Goal: Task Accomplishment & Management: Complete application form

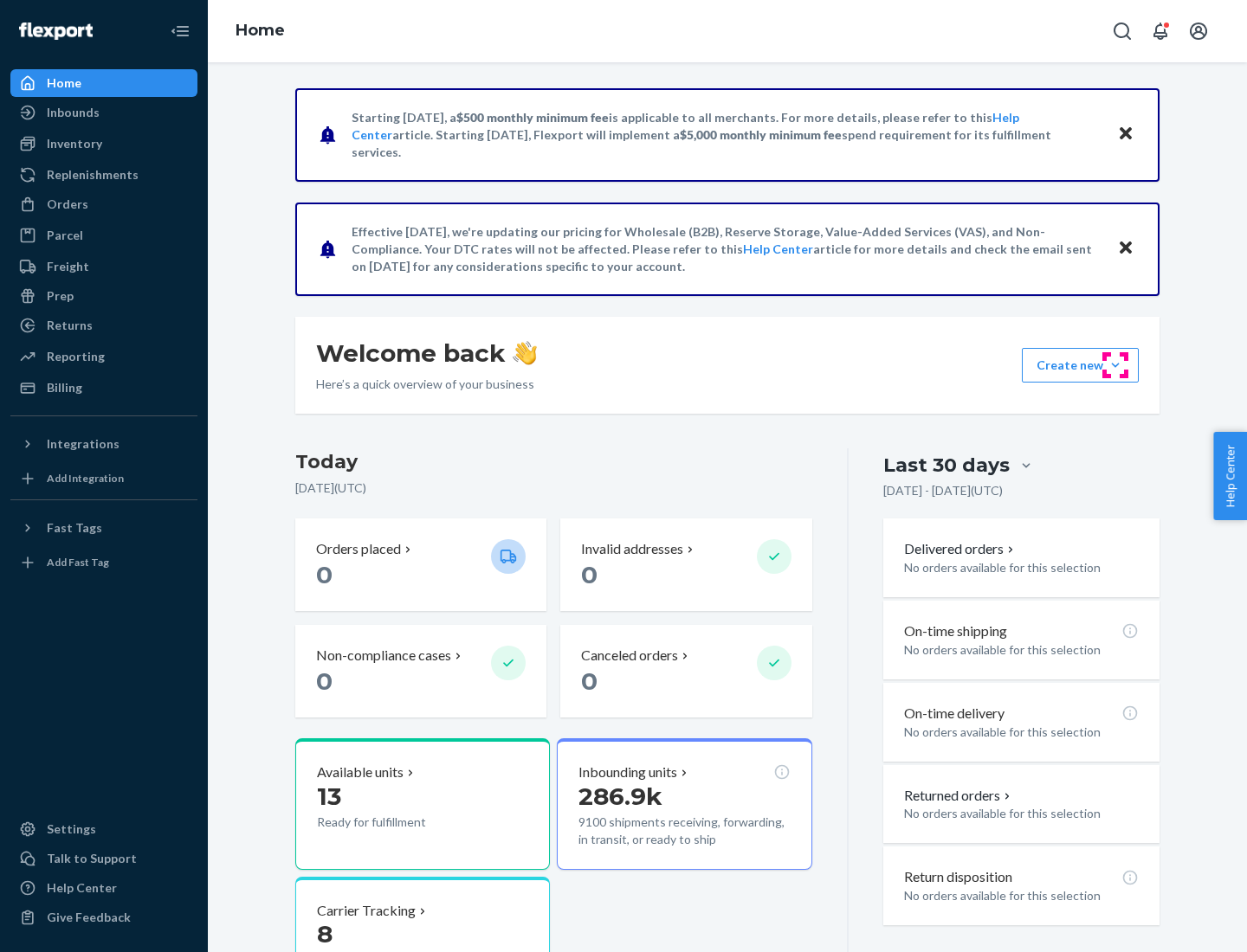
click at [1115, 365] on button "Create new Create new inbound Create new order Create new product" at bounding box center [1079, 364] width 117 height 34
click at [104, 112] on div "Inbounds" at bounding box center [104, 112] width 184 height 25
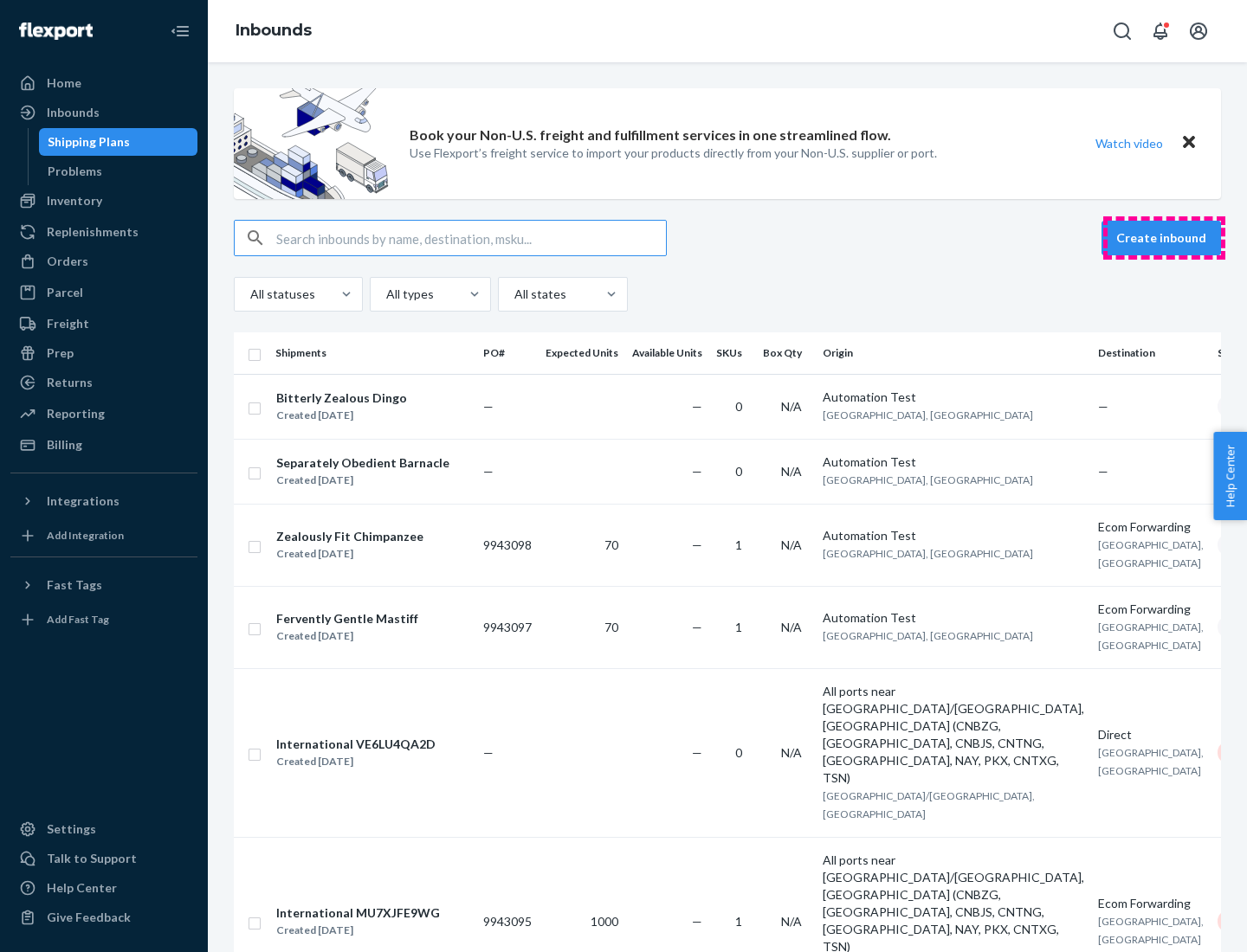
click at [1164, 238] on button "Create inbound" at bounding box center [1161, 237] width 119 height 34
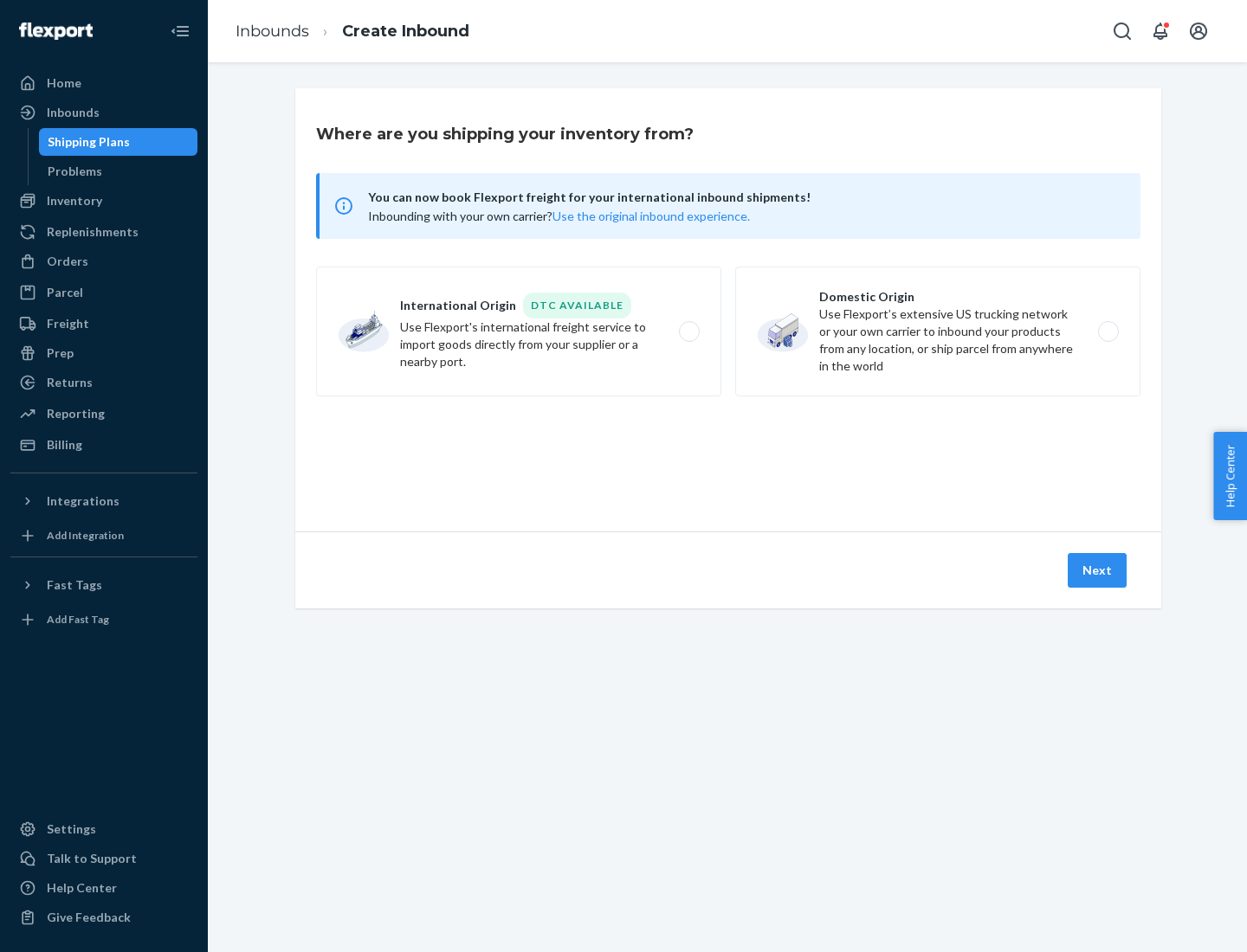
click at [938, 332] on label "Domestic Origin Use Flexport’s extensive US trucking network or your own carrie…" at bounding box center [937, 332] width 405 height 130
click at [1107, 332] on input "Domestic Origin Use Flexport’s extensive US trucking network or your own carrie…" at bounding box center [1113, 332] width 11 height 11
radio input "true"
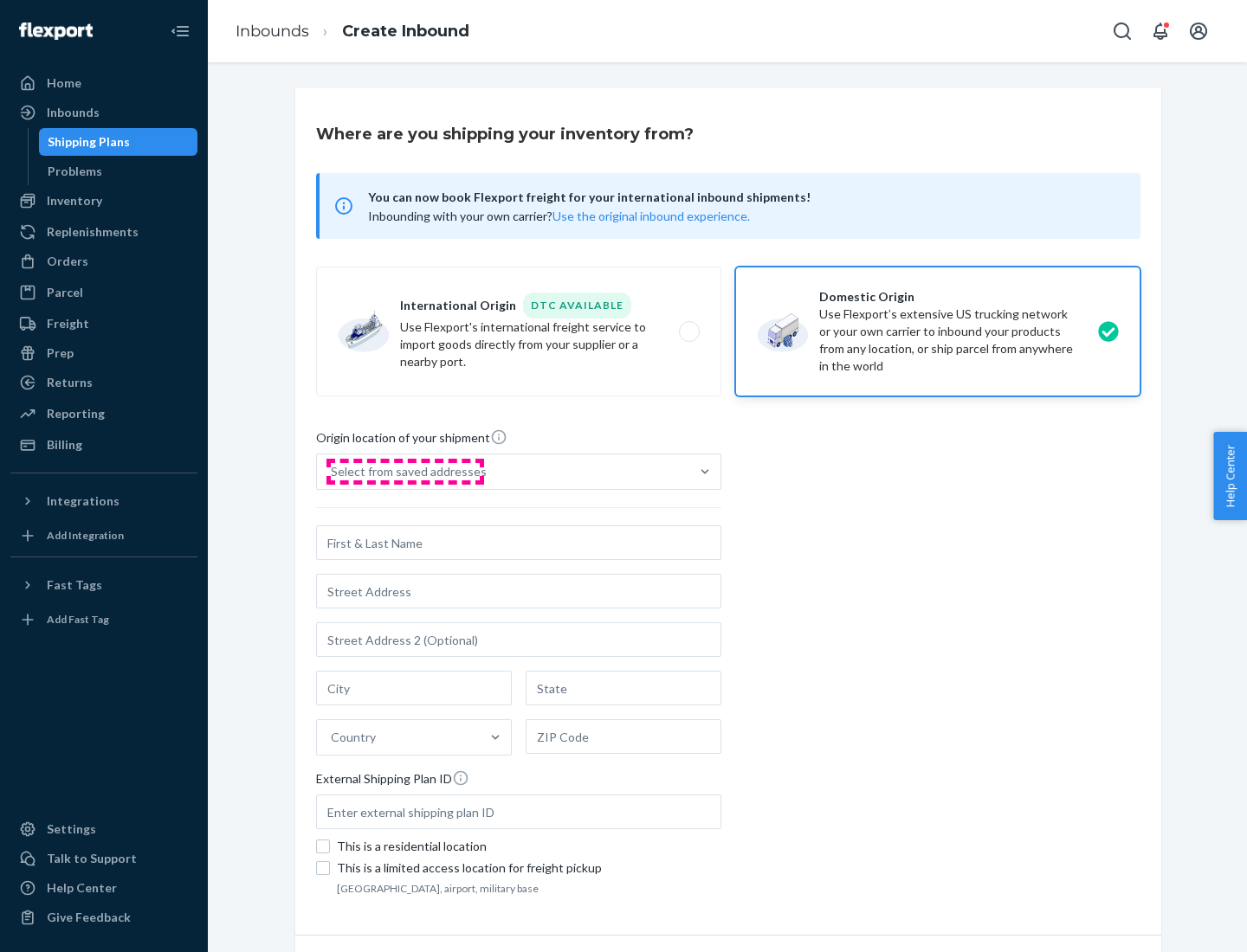
click at [404, 472] on div "Select from saved addresses" at bounding box center [408, 472] width 155 height 18
click at [333, 472] on input "Select from saved addresses" at bounding box center [332, 472] width 2 height 18
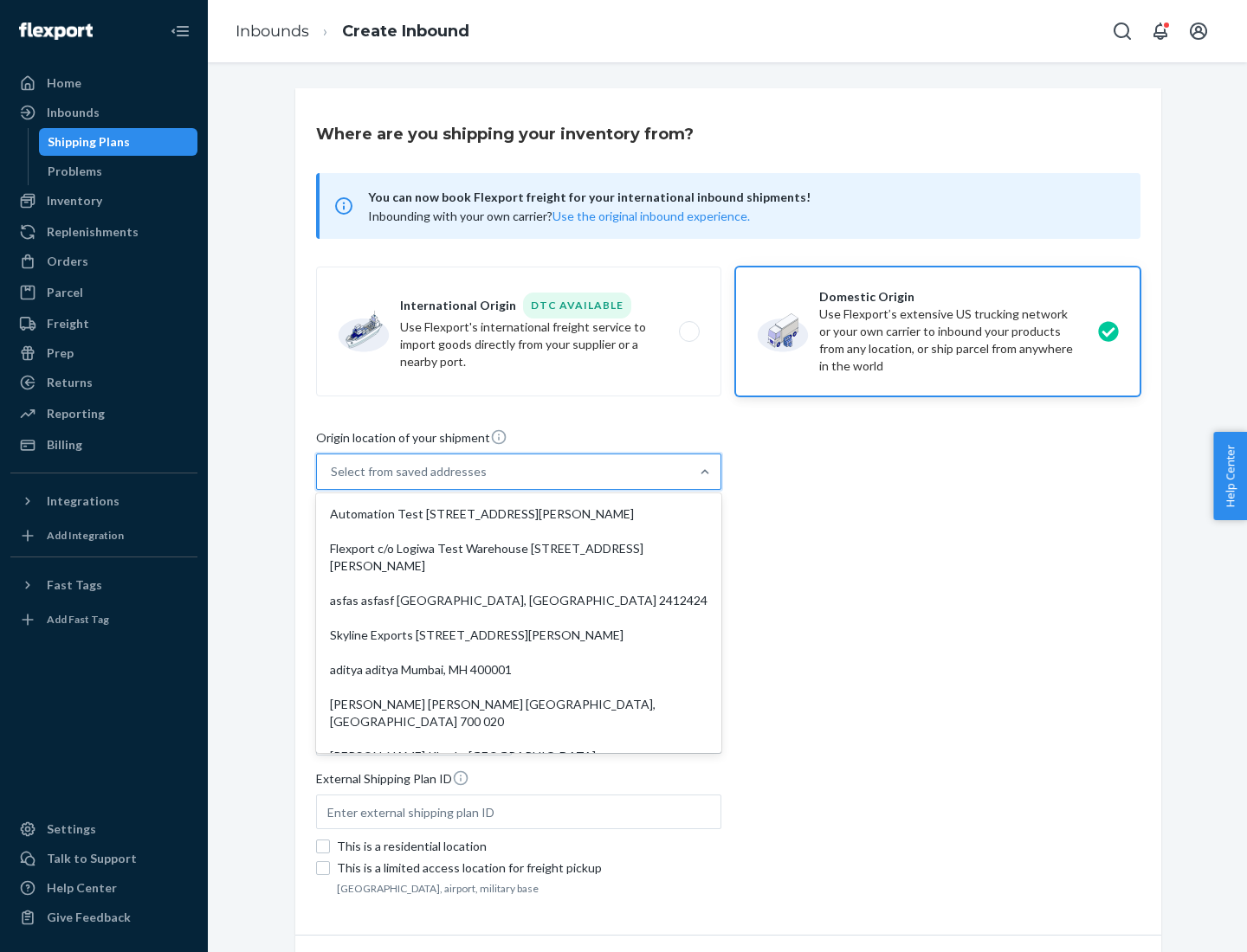
scroll to position [7, 0]
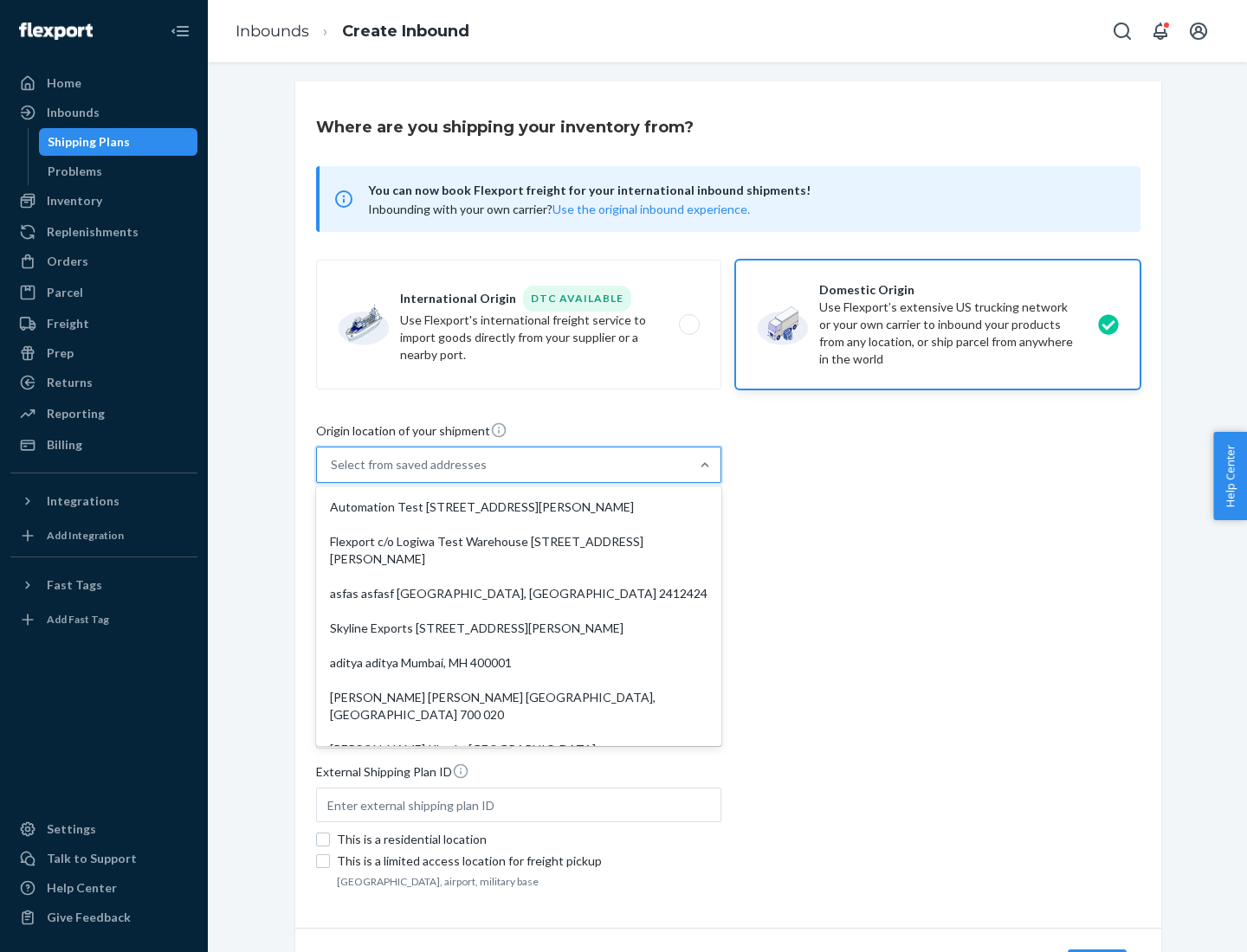
click at [519, 508] on div "Automation Test [STREET_ADDRESS][PERSON_NAME]" at bounding box center [519, 507] width 399 height 34
click at [333, 473] on input "option Automation Test [STREET_ADDRESS][PERSON_NAME]. 9 results available. Use …" at bounding box center [332, 465] width 2 height 18
type input "Automation Test"
type input "9th Floor"
type input "[GEOGRAPHIC_DATA]"
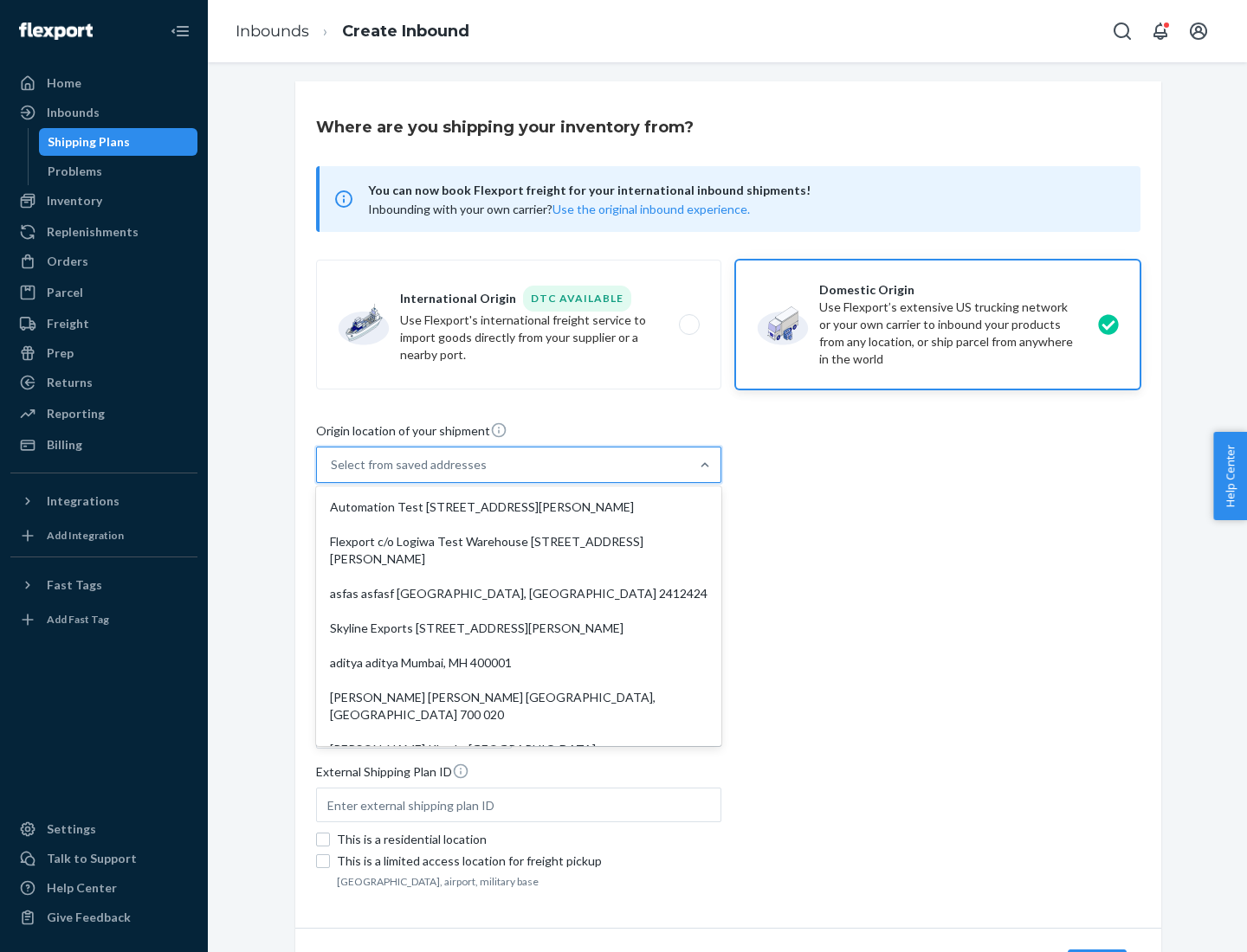
type input "CA"
type input "94104"
type input "[STREET_ADDRESS][PERSON_NAME]"
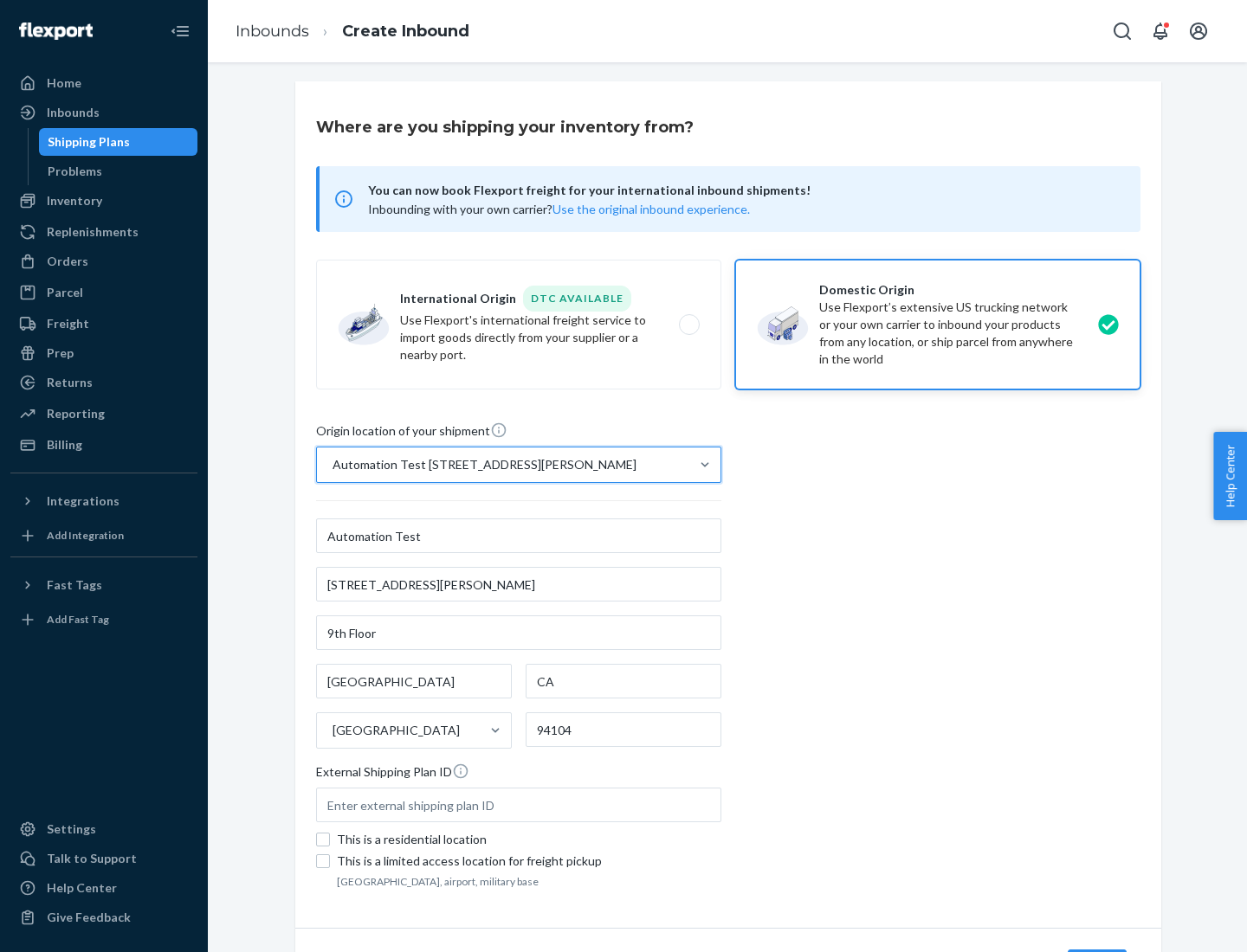
scroll to position [101, 0]
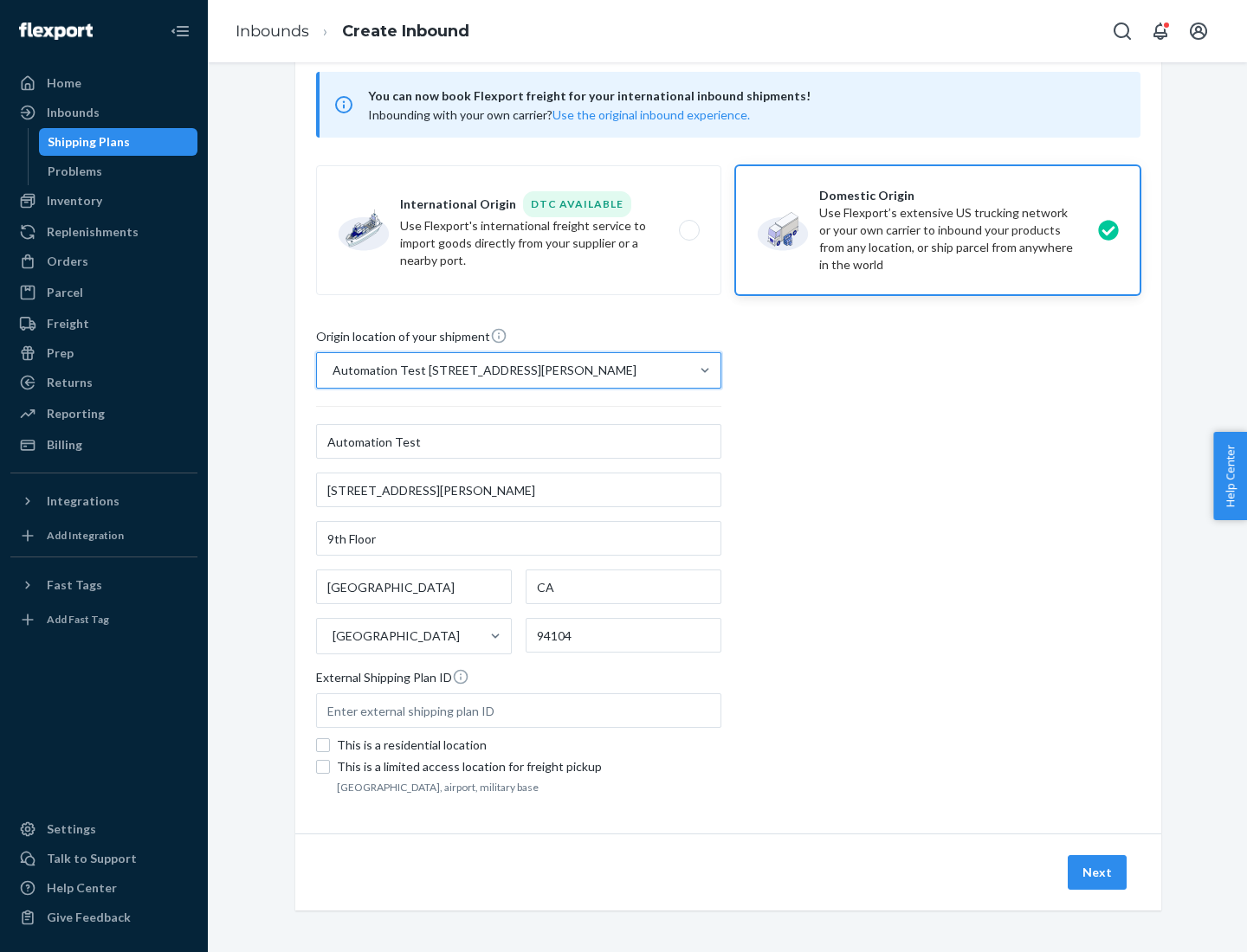
click at [1098, 873] on button "Next" at bounding box center [1097, 872] width 59 height 34
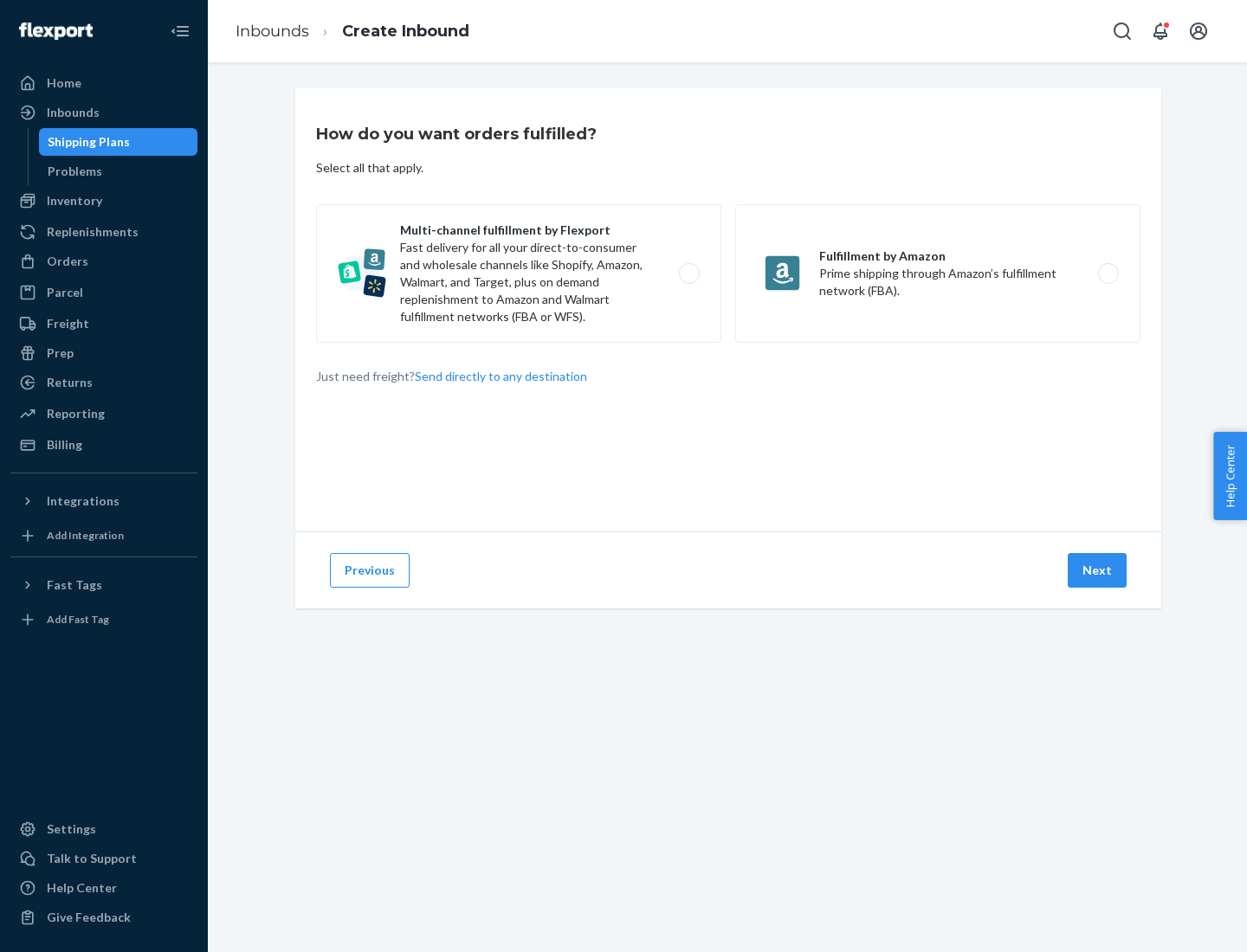
click at [519, 274] on label "Multi-channel fulfillment by Flexport Fast delivery for all your direct-to-cons…" at bounding box center [518, 274] width 405 height 139
click at [688, 274] on input "Multi-channel fulfillment by Flexport Fast delivery for all your direct-to-cons…" at bounding box center [694, 274] width 11 height 11
radio input "true"
click at [1098, 571] on button "Next" at bounding box center [1097, 570] width 59 height 34
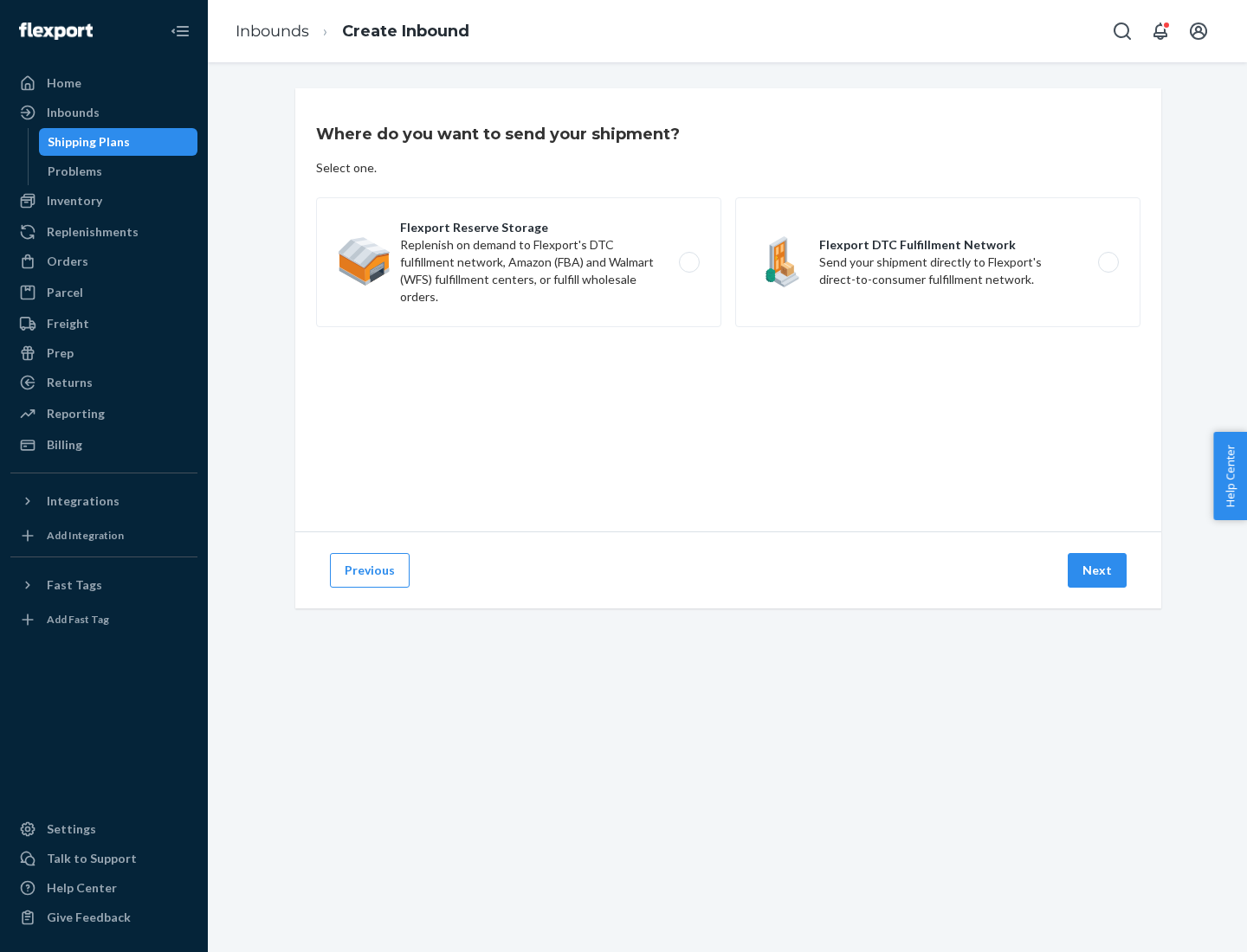
click at [938, 263] on label "Flexport DTC Fulfillment Network Send your shipment directly to Flexport's dire…" at bounding box center [937, 263] width 405 height 130
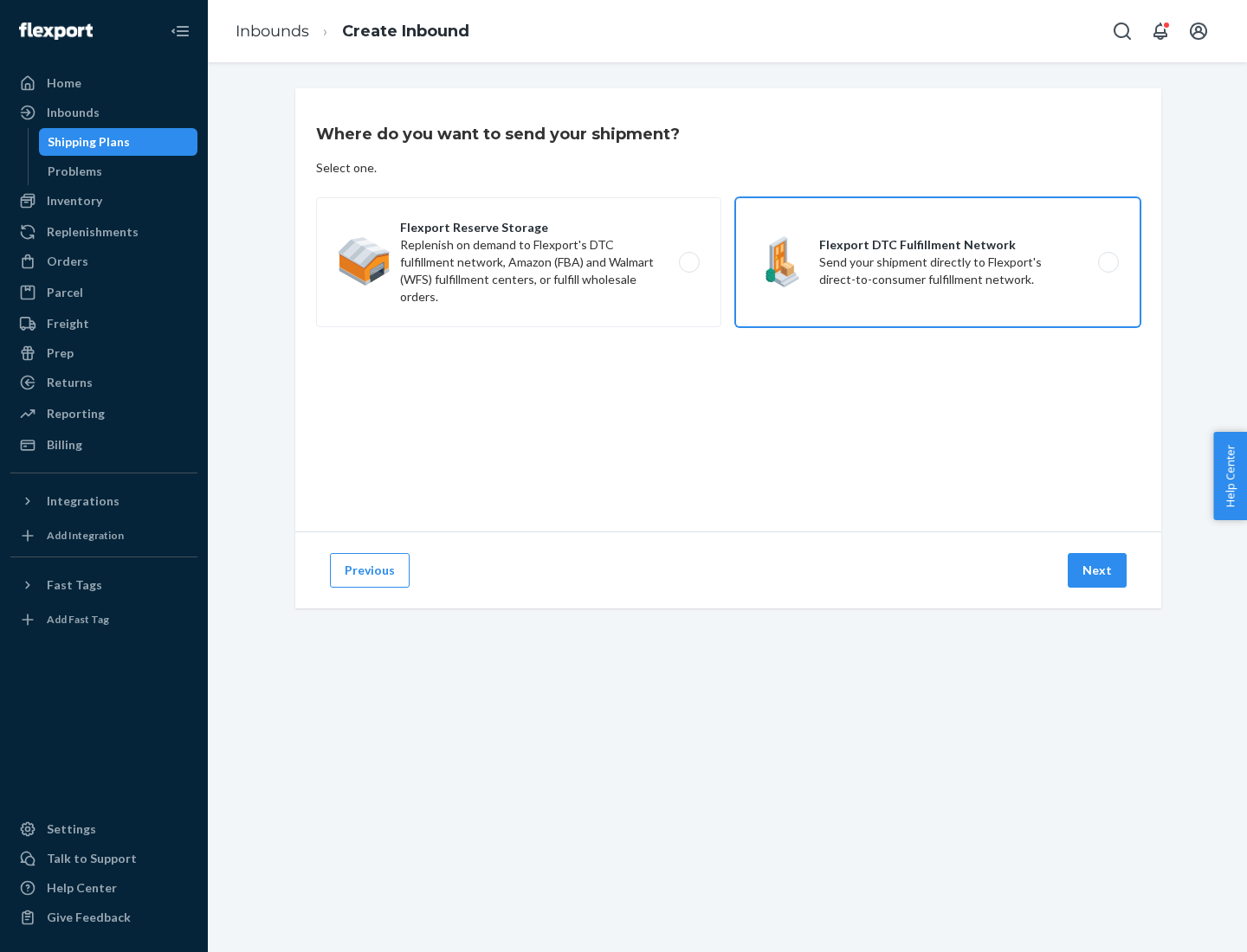
click at [1107, 263] on input "Flexport DTC Fulfillment Network Send your shipment directly to Flexport's dire…" at bounding box center [1113, 263] width 11 height 11
radio input "true"
click at [1098, 571] on button "Next" at bounding box center [1097, 570] width 59 height 34
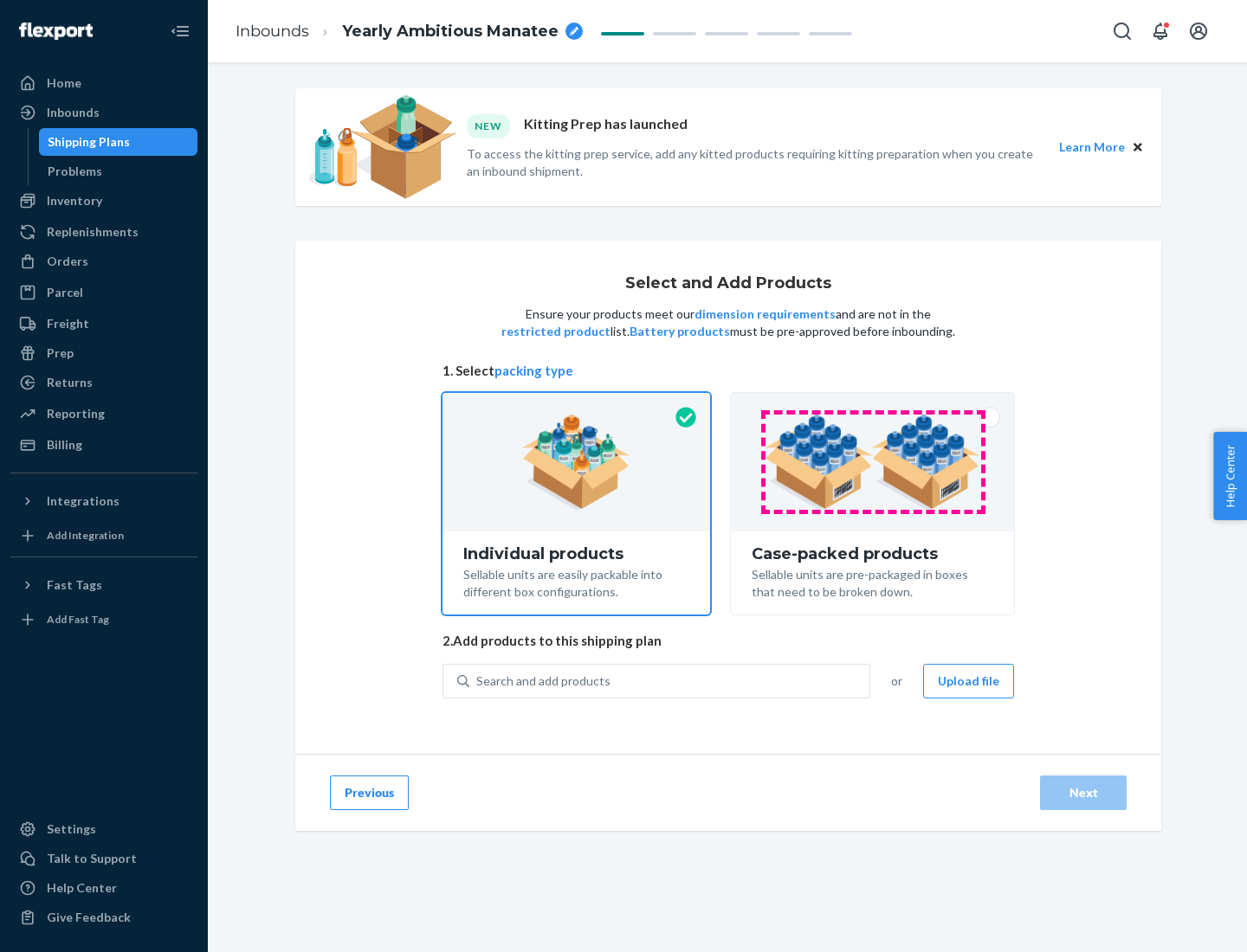
click at [873, 462] on img at bounding box center [872, 462] width 215 height 95
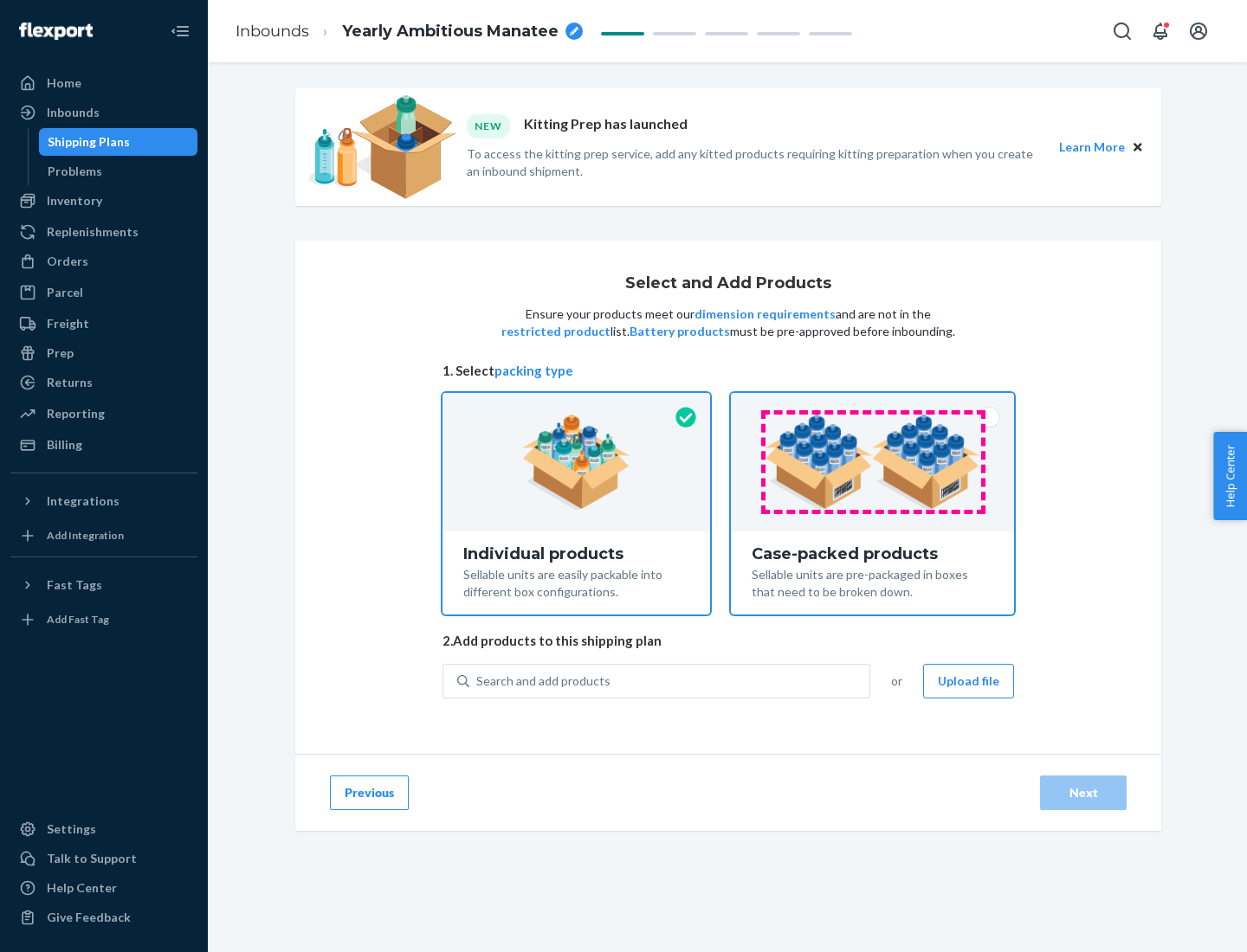
click at [873, 404] on input "Case-packed products Sellable units are pre-packaged in boxes that need to be b…" at bounding box center [872, 399] width 11 height 11
radio input "true"
radio input "false"
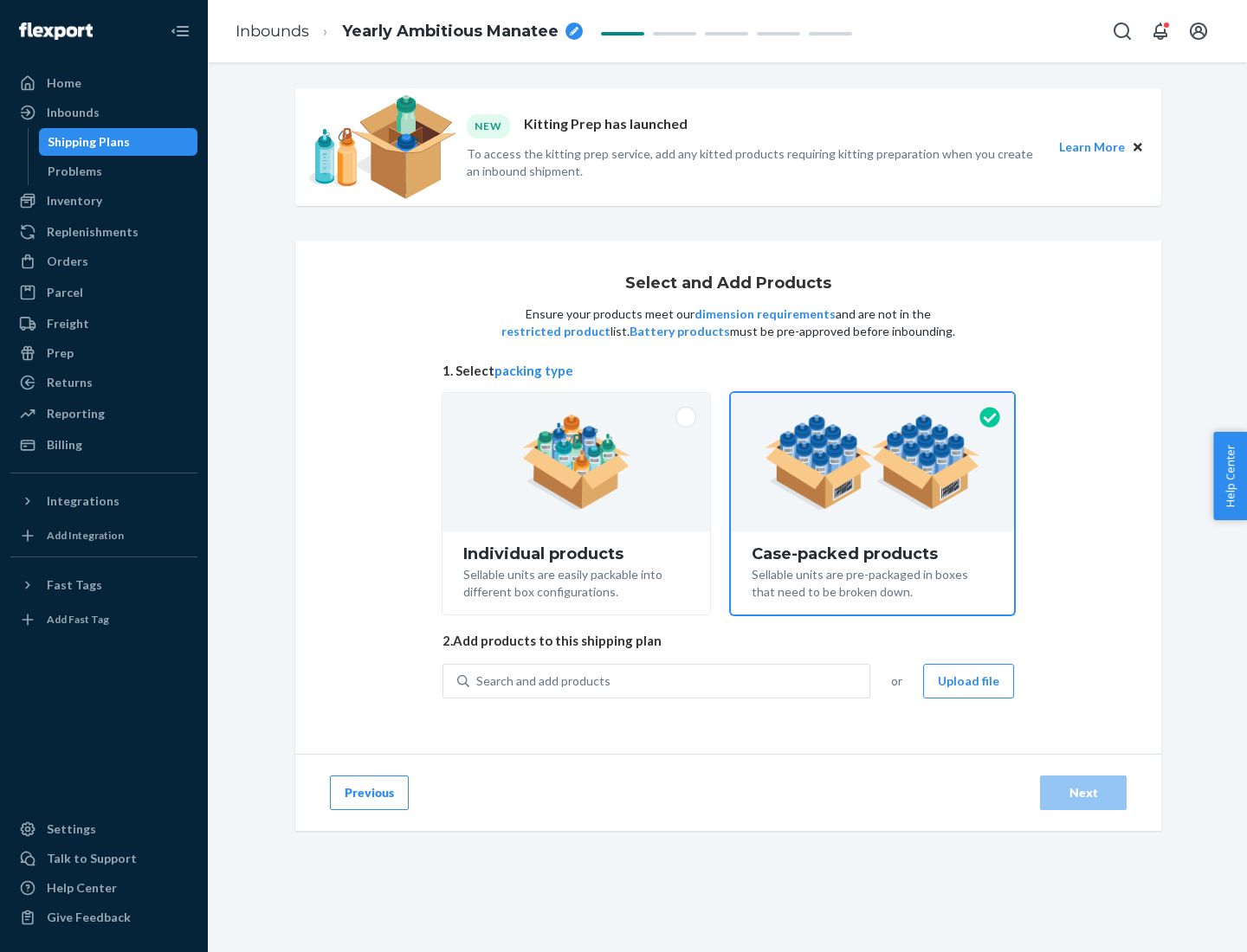
click at [670, 681] on div "Search and add products" at bounding box center [668, 681] width 400 height 31
click at [478, 681] on input "Search and add products" at bounding box center [477, 682] width 2 height 18
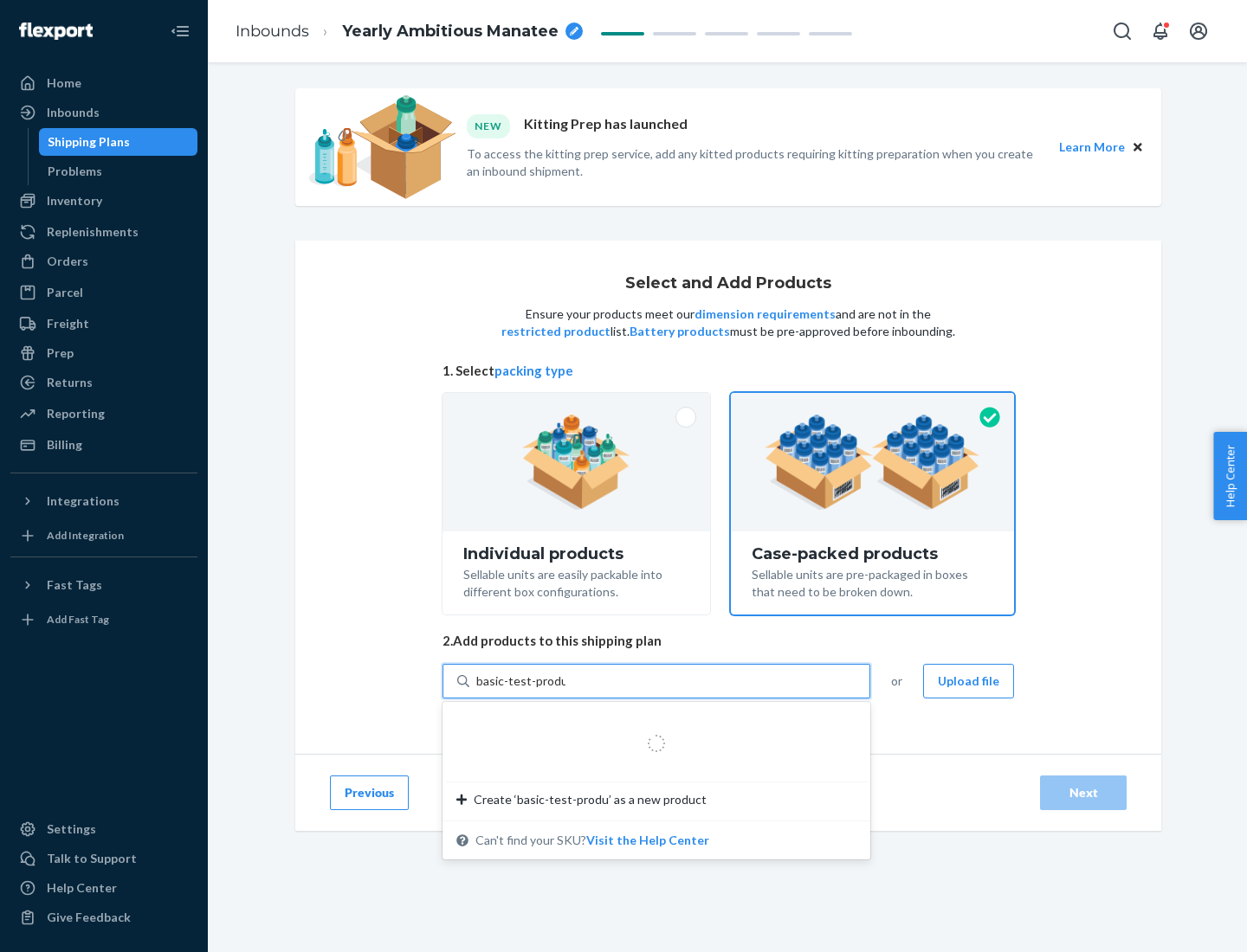
type input "basic-test-product-1"
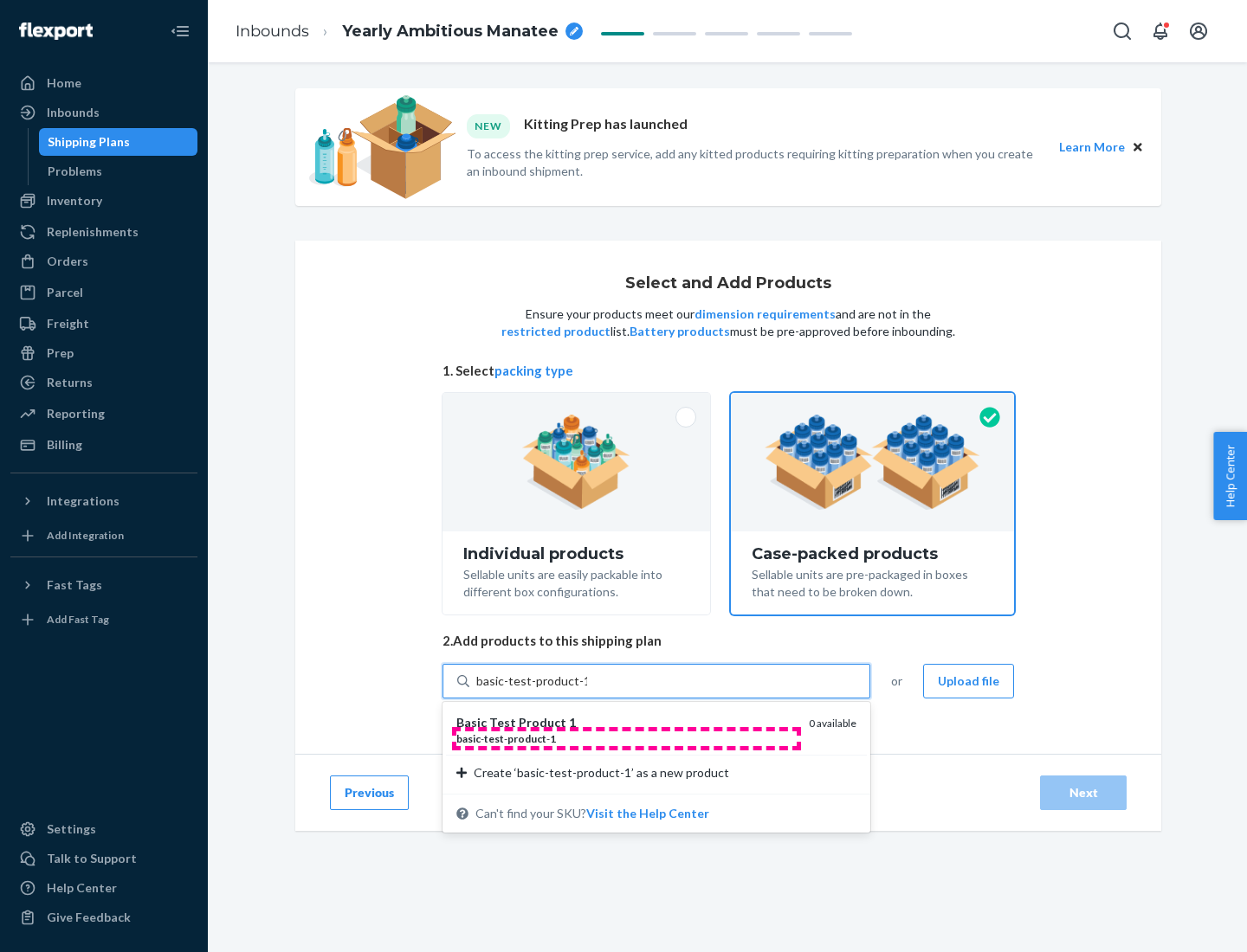
click at [626, 739] on div "basic - test - product - 1" at bounding box center [625, 739] width 338 height 15
click at [587, 690] on input "basic-test-product-1" at bounding box center [531, 682] width 111 height 18
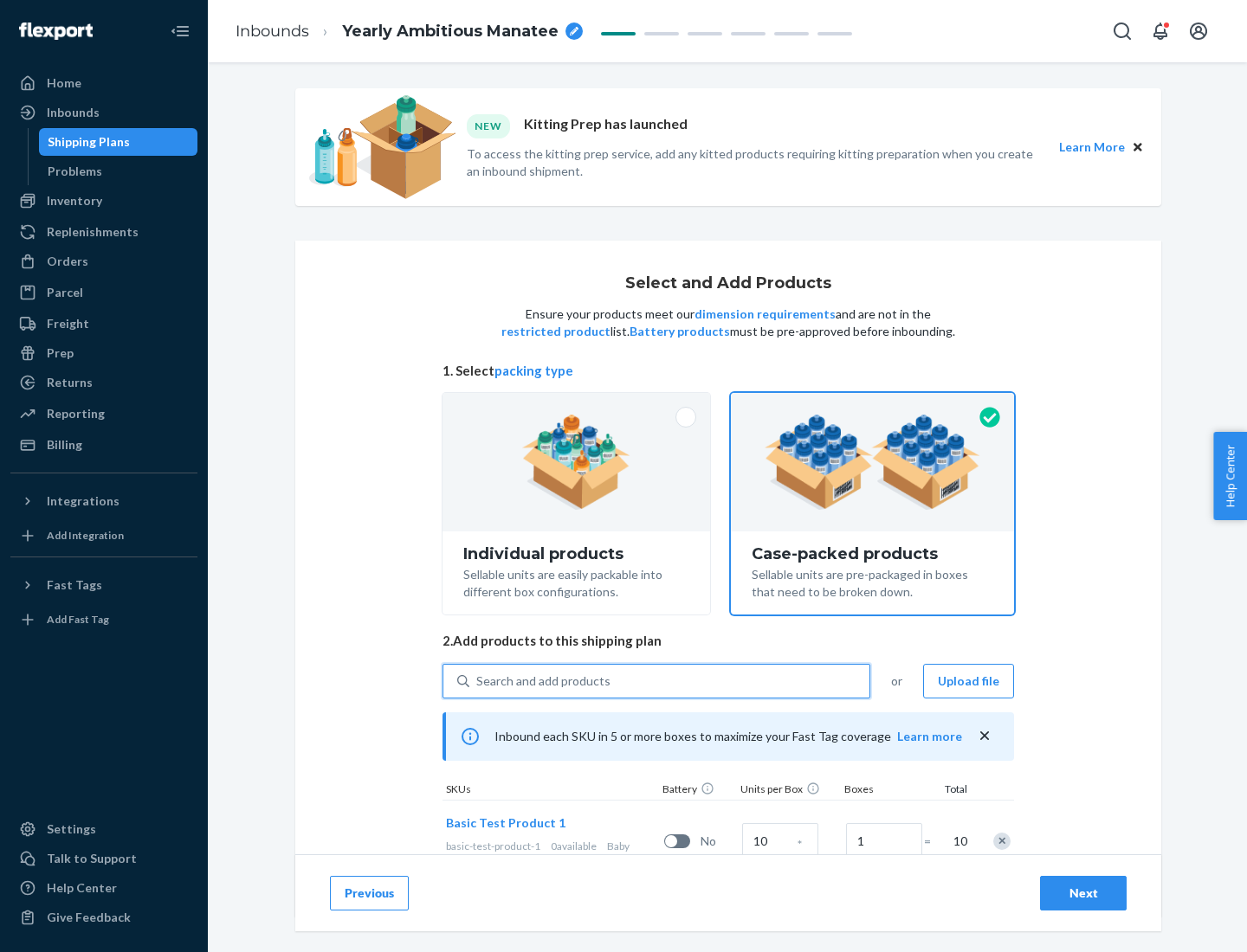
scroll to position [62, 0]
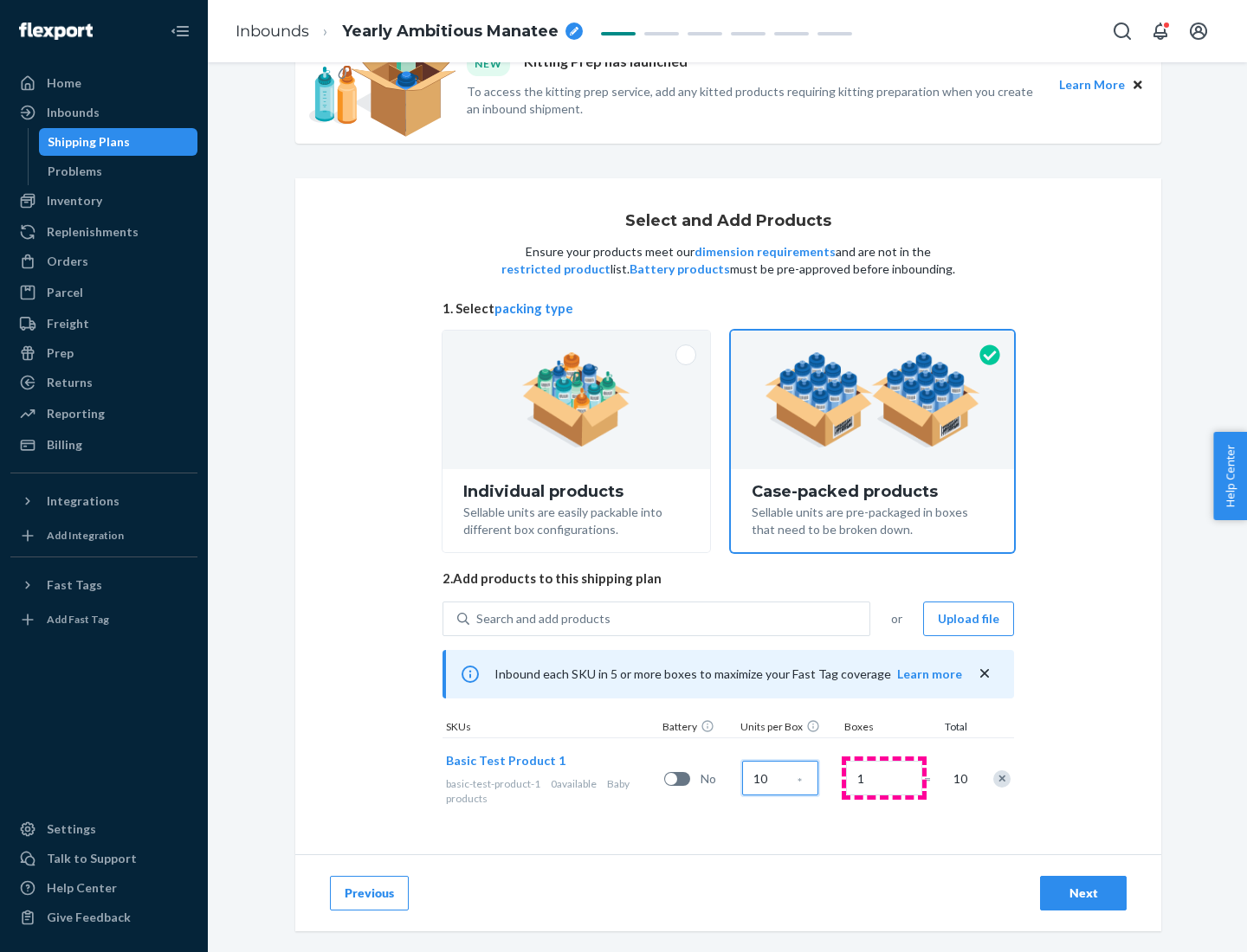
type input "10"
type input "7"
click at [1083, 893] on div "Next" at bounding box center [1083, 894] width 57 height 18
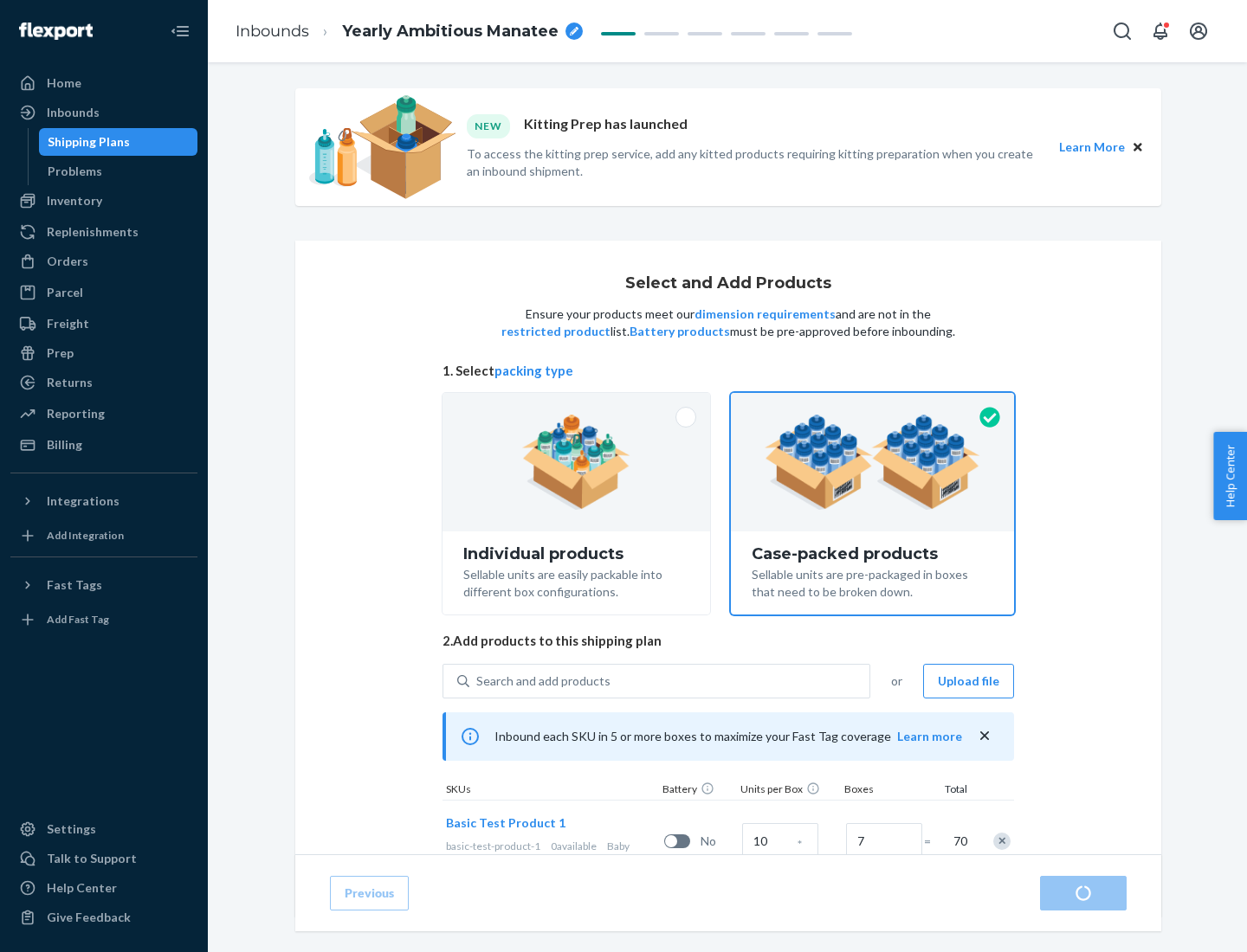
radio input "true"
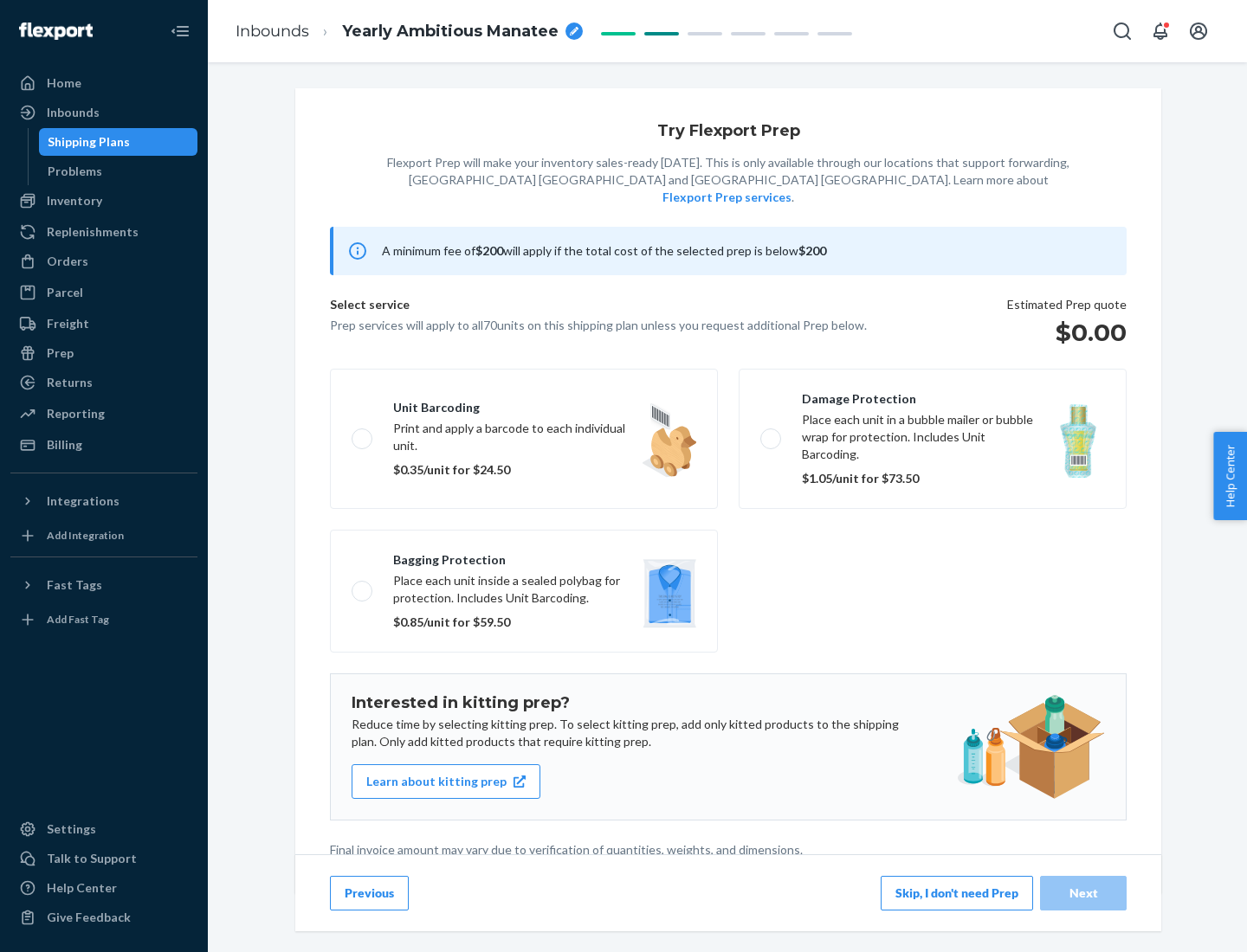
scroll to position [4, 0]
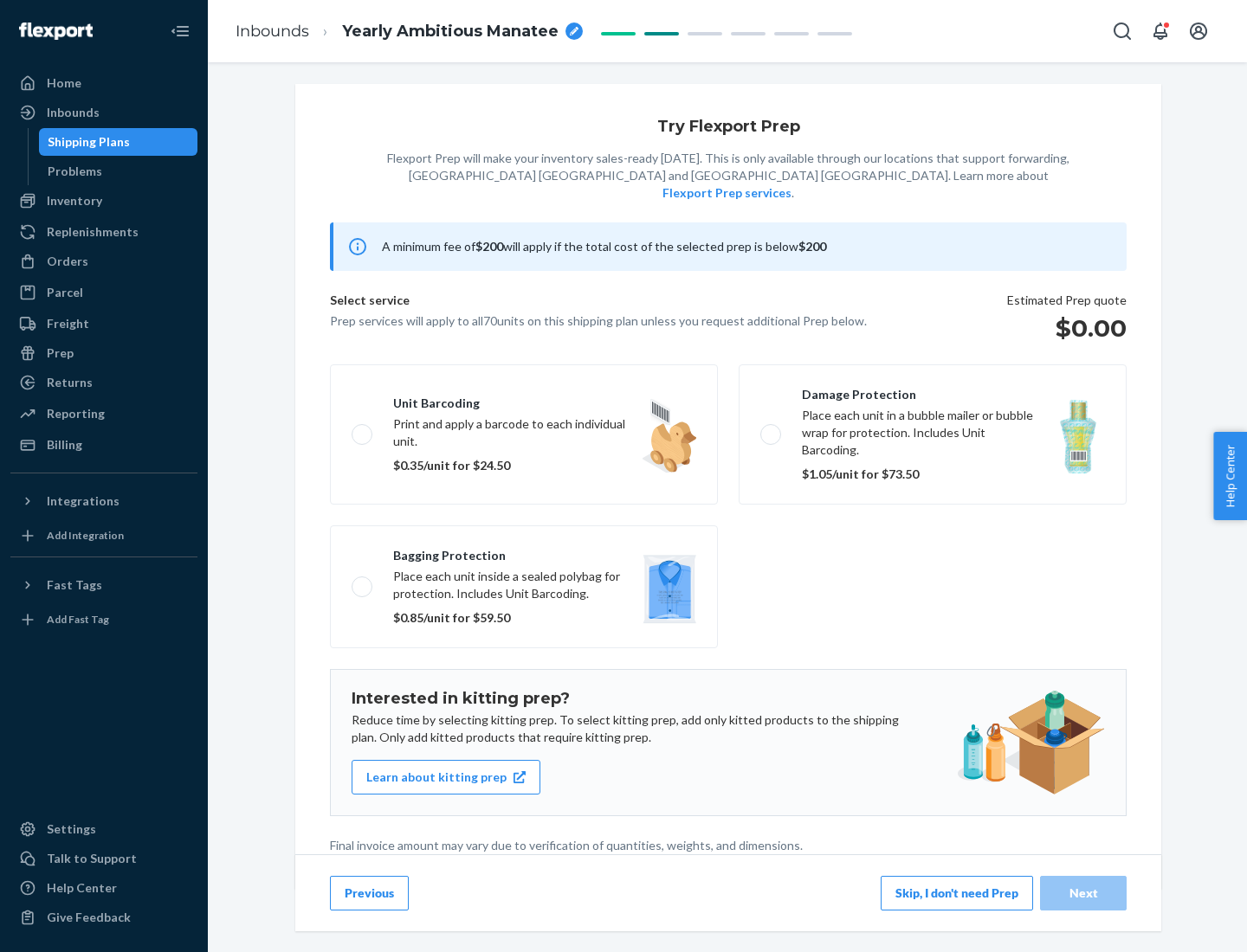
click at [523, 552] on label "Bagging protection Place each unit inside a sealed polybag for protection. Incl…" at bounding box center [524, 587] width 388 height 123
click at [363, 581] on input "Bagging protection Place each unit inside a sealed polybag for protection. Incl…" at bounding box center [357, 587] width 11 height 11
checkbox input "true"
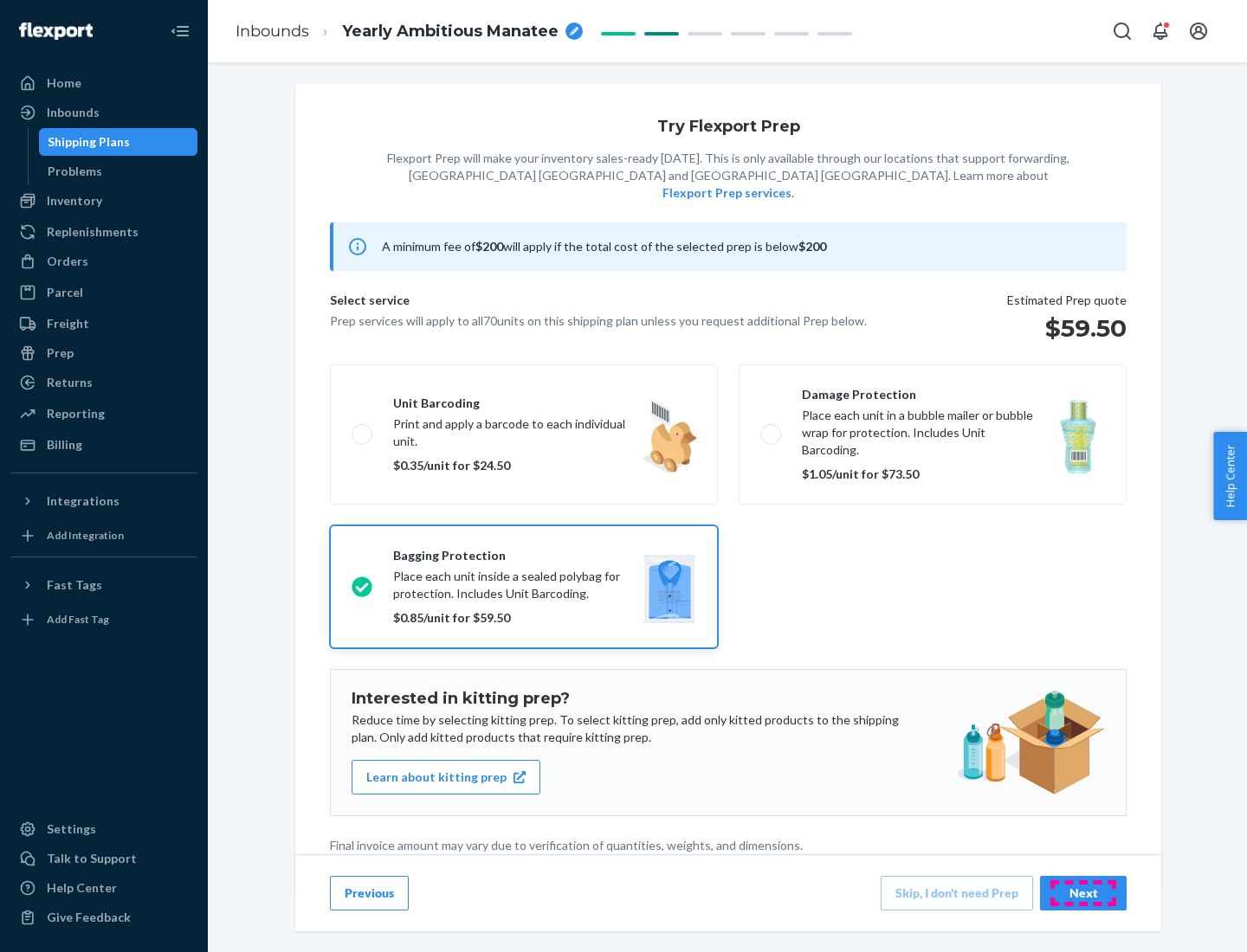
click at [1083, 892] on div "Next" at bounding box center [1083, 894] width 57 height 18
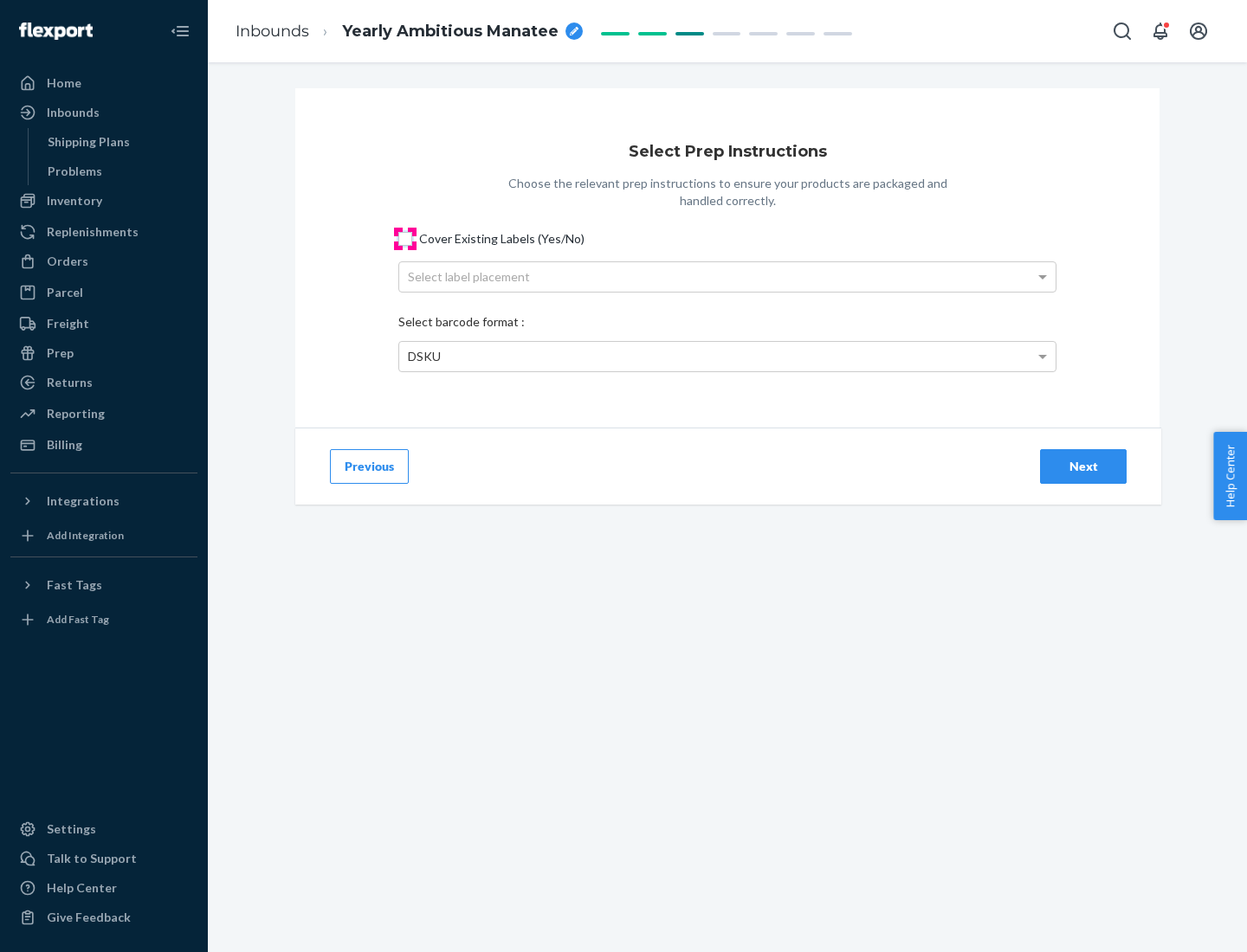
click at [405, 238] on input "Cover Existing Labels (Yes/No)" at bounding box center [406, 239] width 14 height 14
checkbox input "true"
click at [727, 276] on div "Select label placement" at bounding box center [726, 278] width 656 height 30
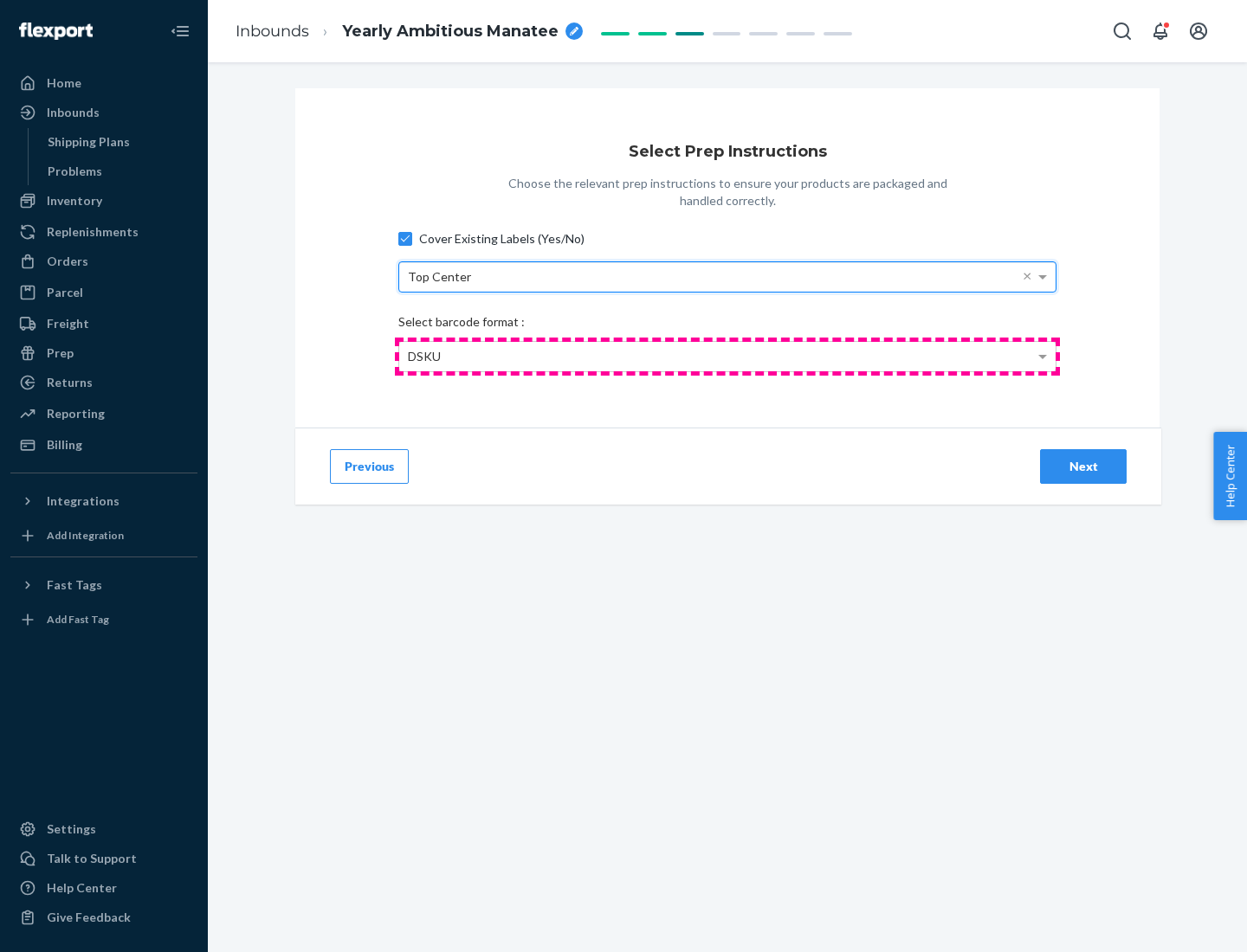
click at [727, 356] on div "DSKU" at bounding box center [726, 357] width 656 height 30
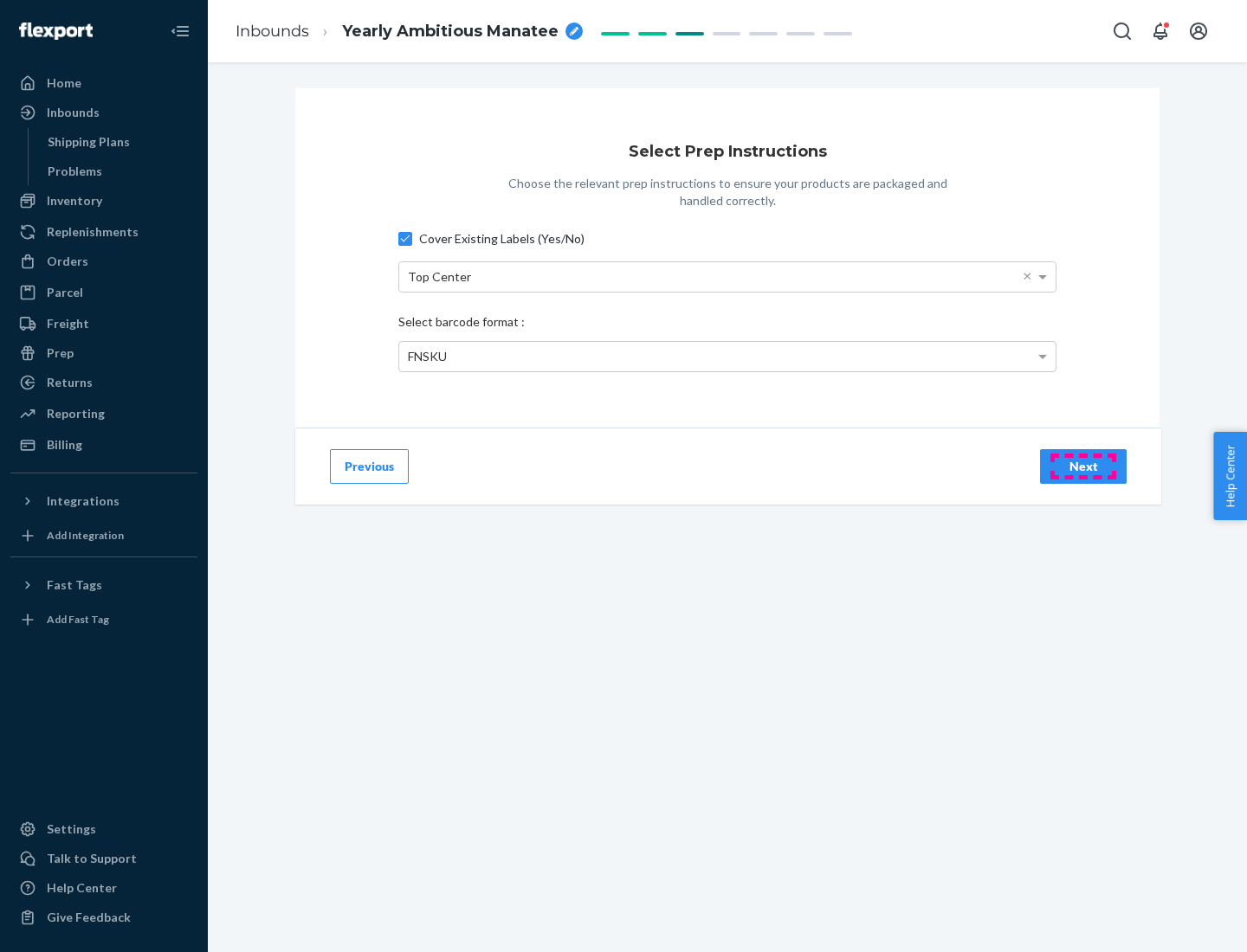
click at [1083, 465] on div "Next" at bounding box center [1083, 467] width 57 height 18
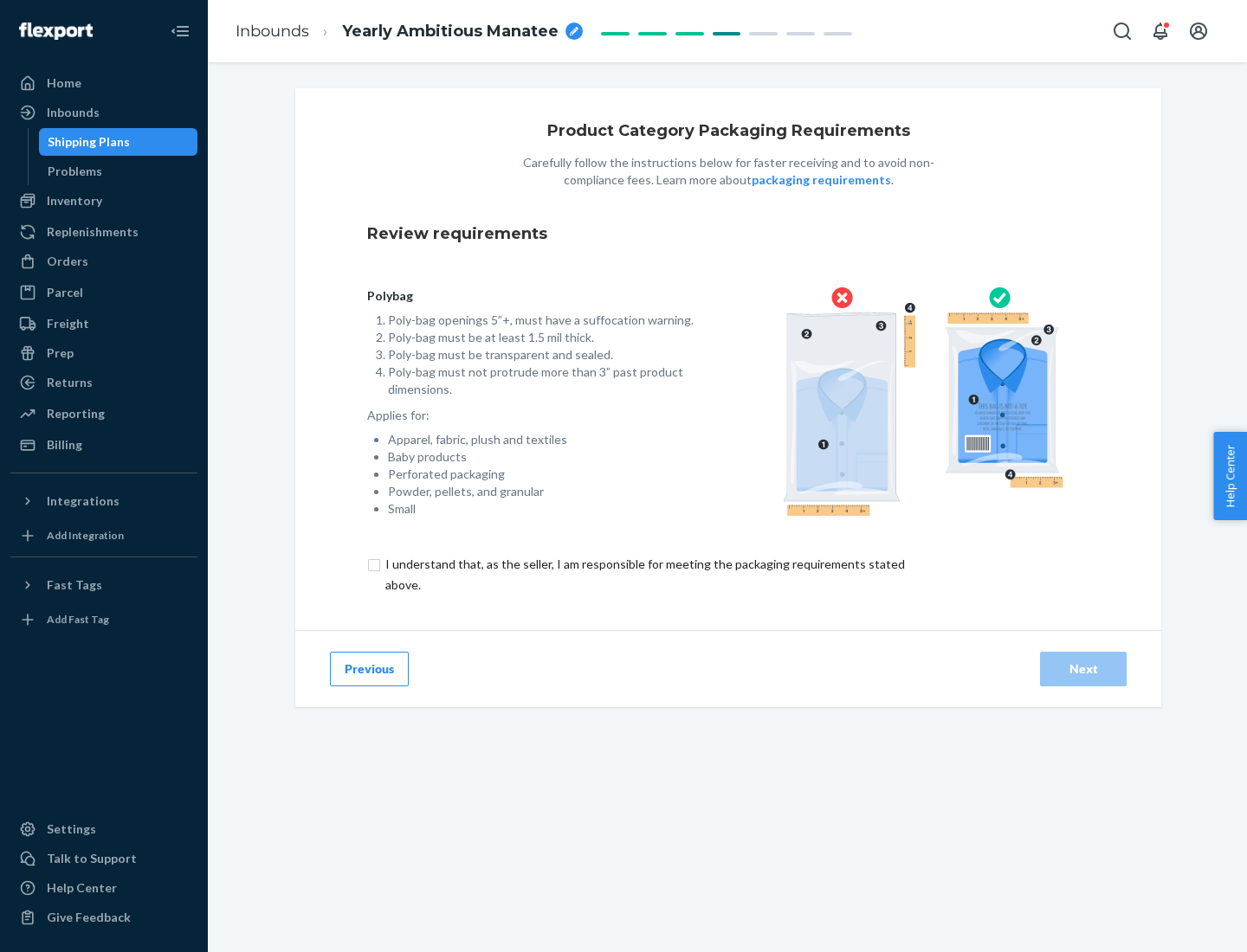
click at [644, 574] on input "checkbox" at bounding box center [655, 574] width 576 height 41
checkbox input "true"
click at [1083, 668] on div "Next" at bounding box center [1083, 669] width 57 height 18
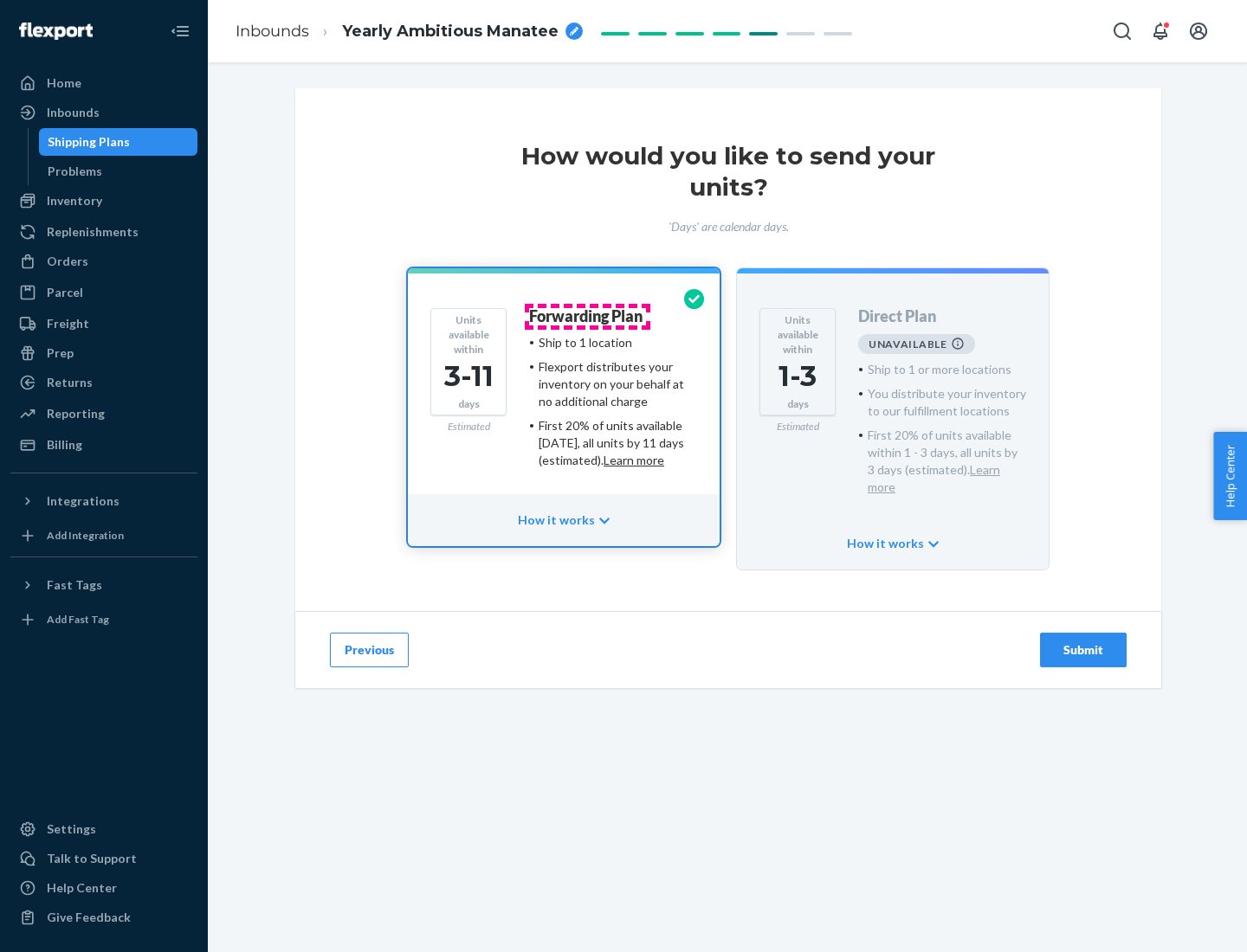
click at [587, 316] on h4 "Forwarding Plan" at bounding box center [585, 317] width 113 height 18
click at [1083, 642] on div "Submit" at bounding box center [1083, 651] width 57 height 18
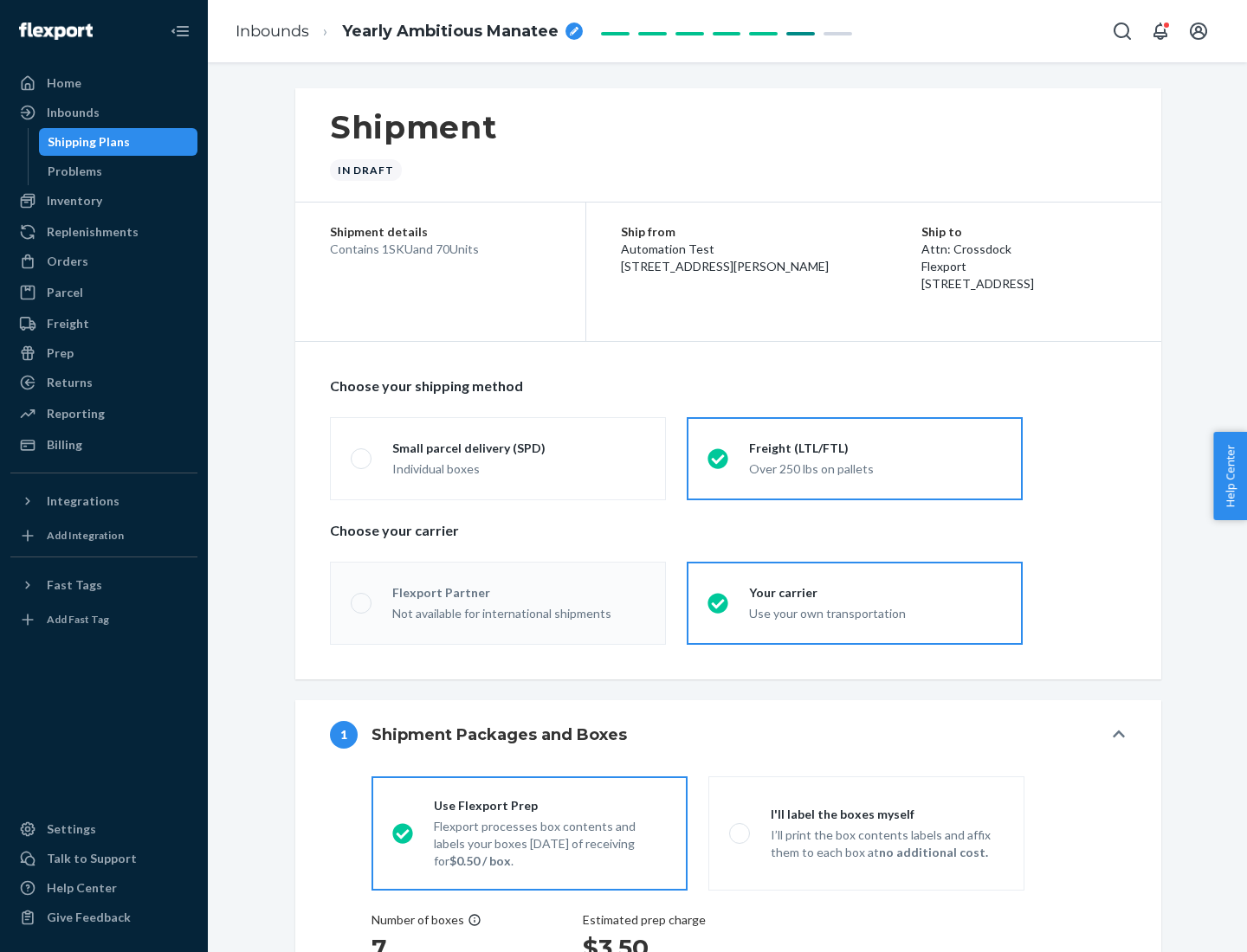
radio input "true"
radio input "false"
radio input "true"
radio input "false"
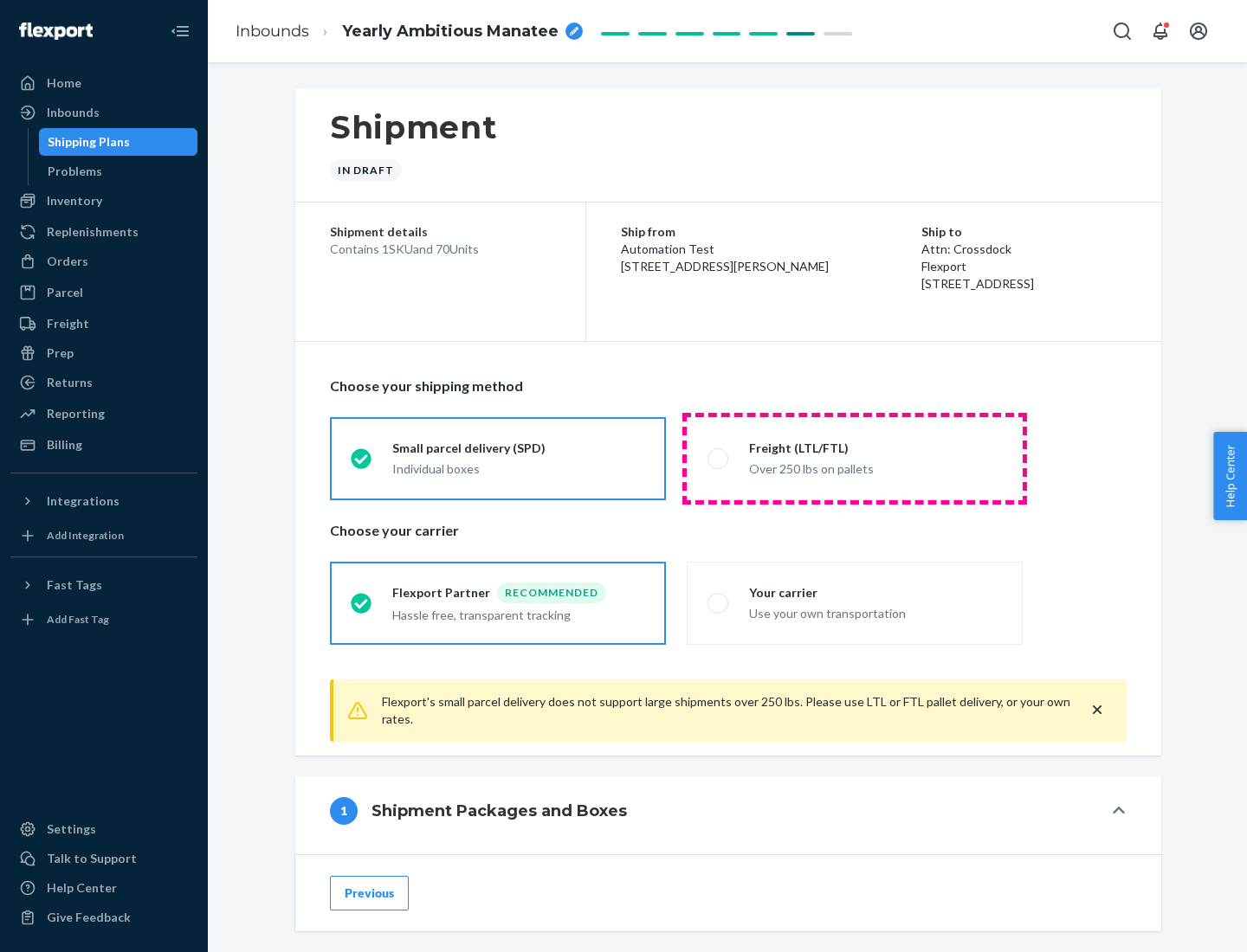
click at [854, 458] on div "Over 250 lbs on pallets" at bounding box center [876, 468] width 253 height 21
click at [718, 458] on input "Freight (LTL/FTL) Over 250 lbs on pallets" at bounding box center [712, 458] width 11 height 11
radio input "true"
radio input "false"
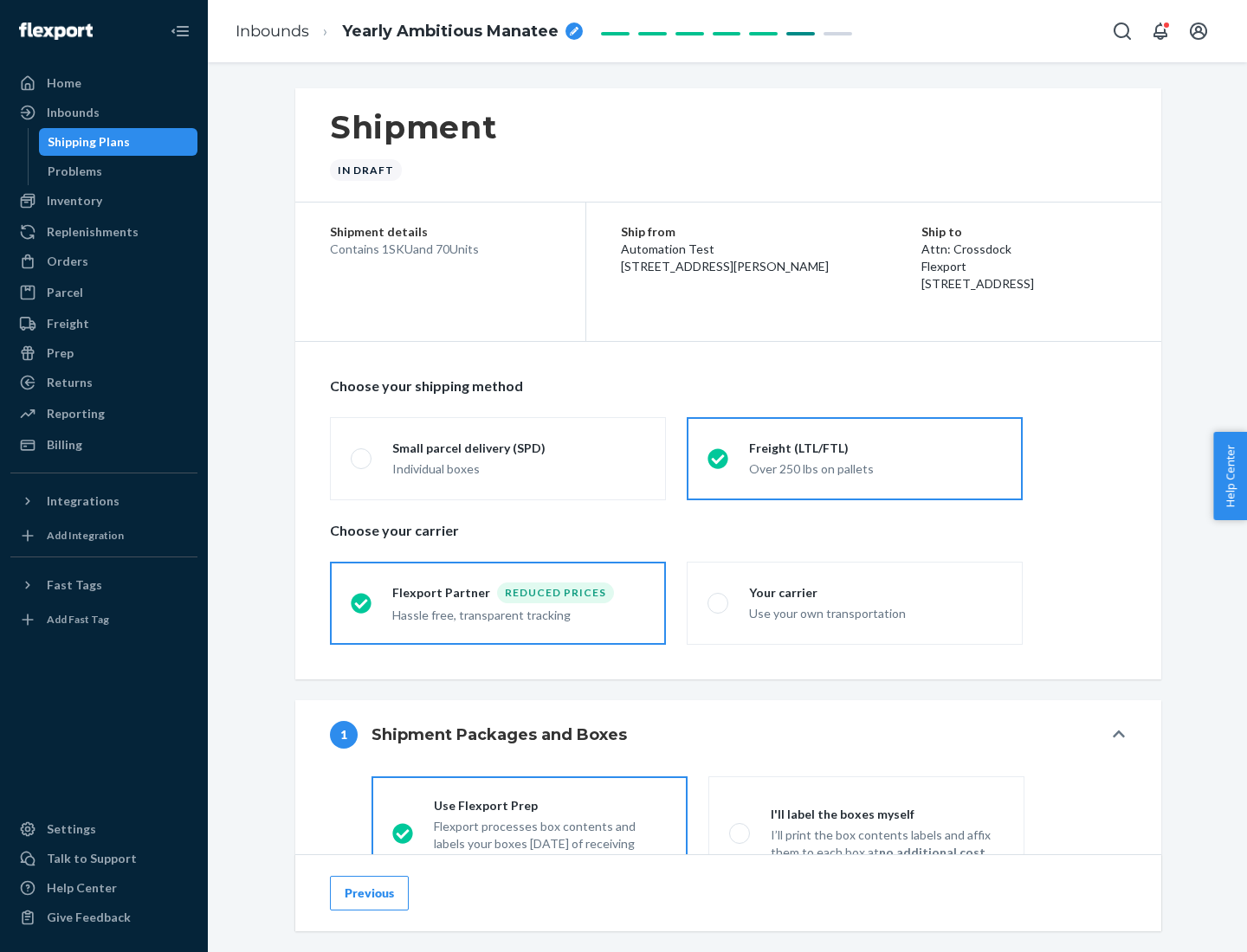
scroll to position [96, 0]
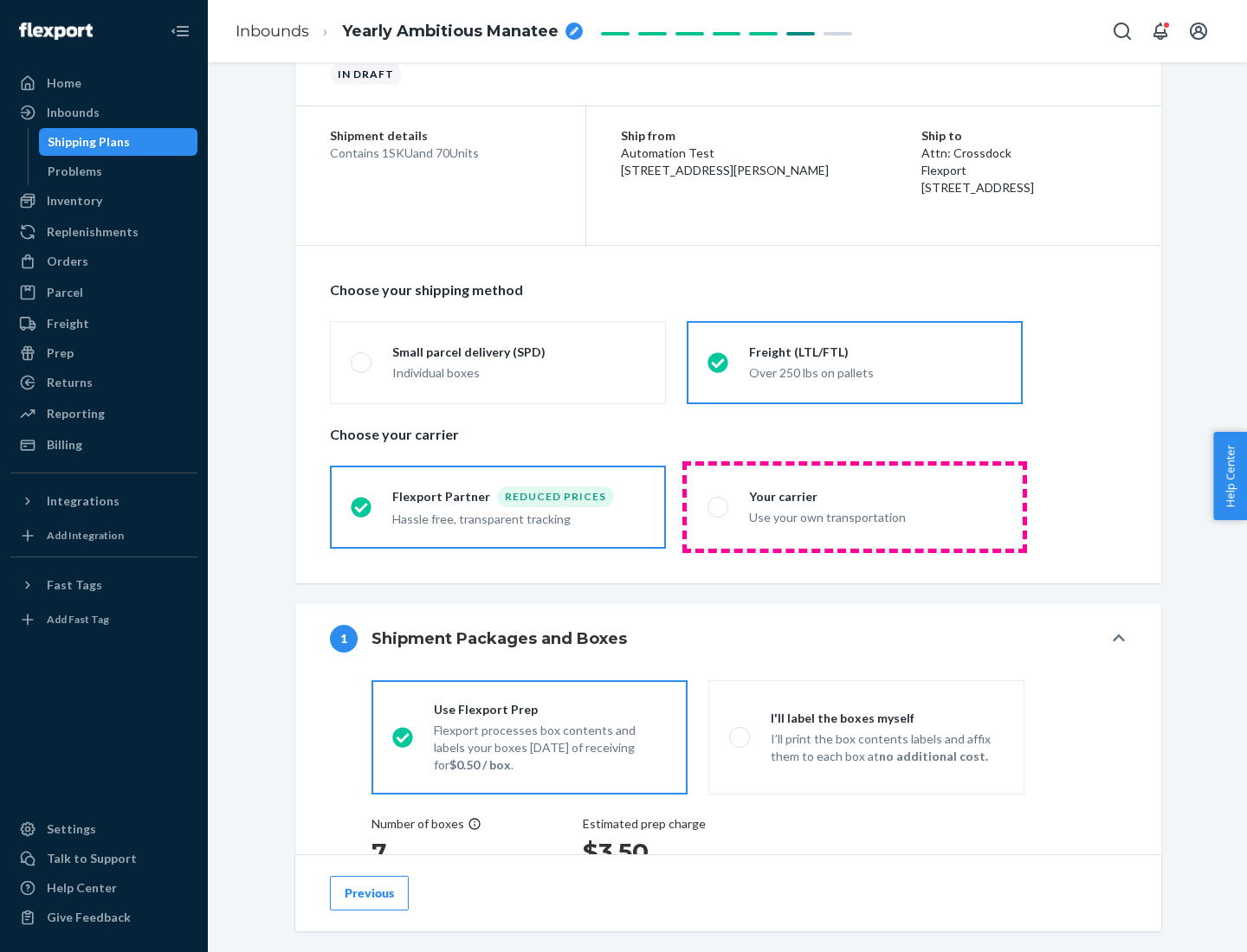
click at [854, 507] on div "Use your own transportation" at bounding box center [876, 516] width 253 height 21
click at [718, 507] on input "Your carrier Use your own transportation" at bounding box center [712, 507] width 11 height 11
radio input "true"
radio input "false"
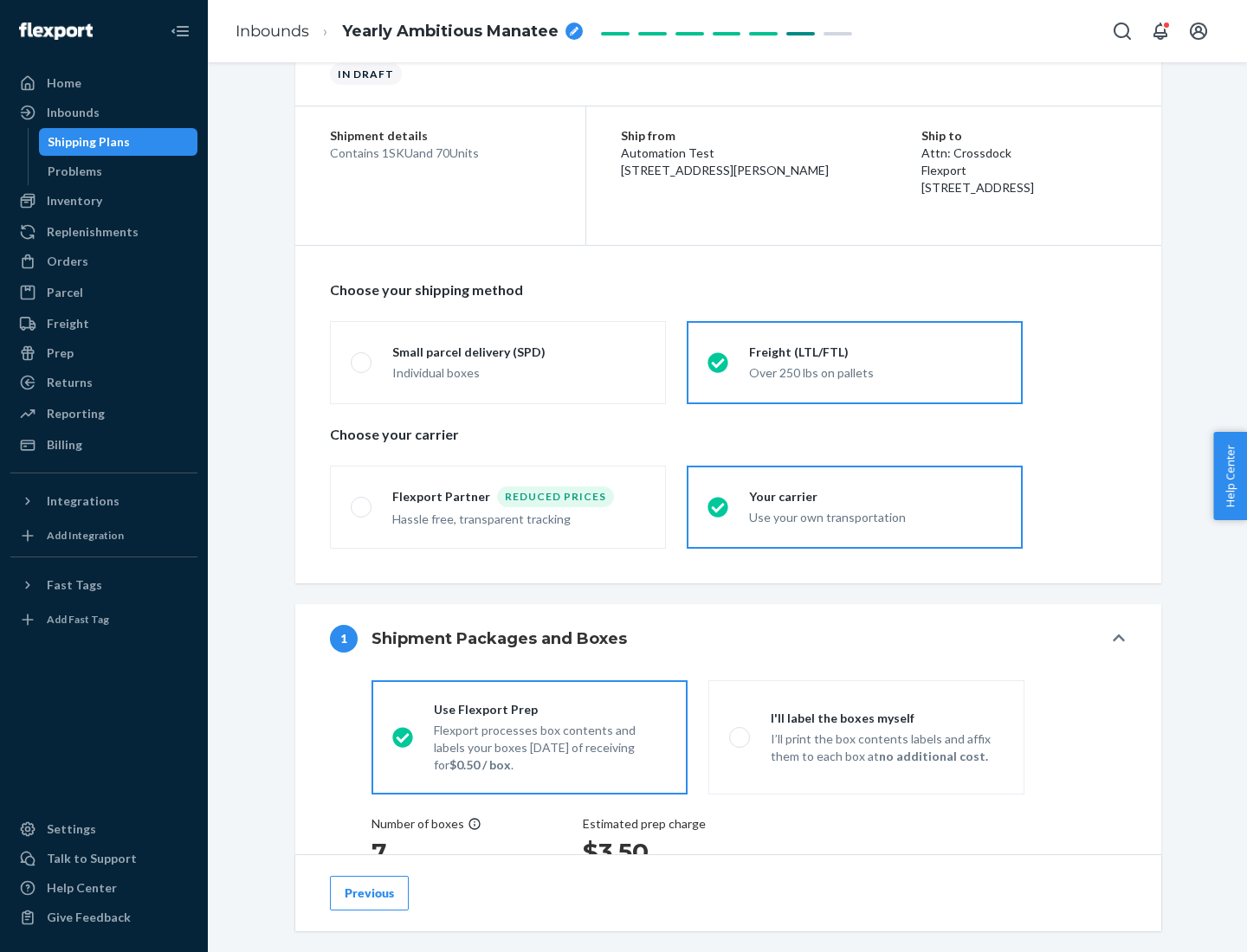
scroll to position [327, 0]
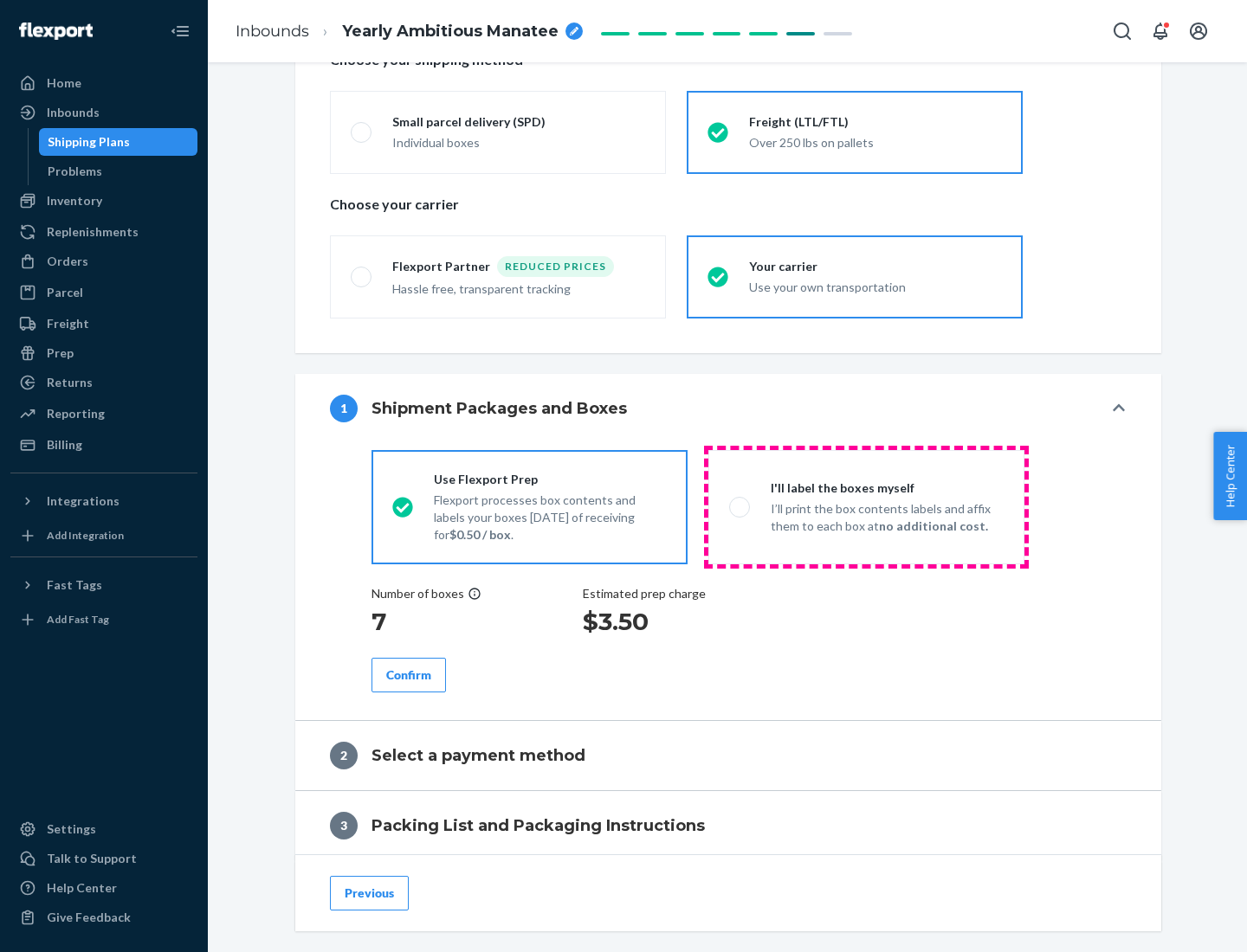
click at [866, 507] on p "I’ll print the box contents labels and affix them to each box at no additional …" at bounding box center [886, 517] width 233 height 34
click at [740, 507] on input "I'll label the boxes myself I’ll print the box contents labels and affix them t…" at bounding box center [734, 507] width 11 height 11
radio input "true"
radio input "false"
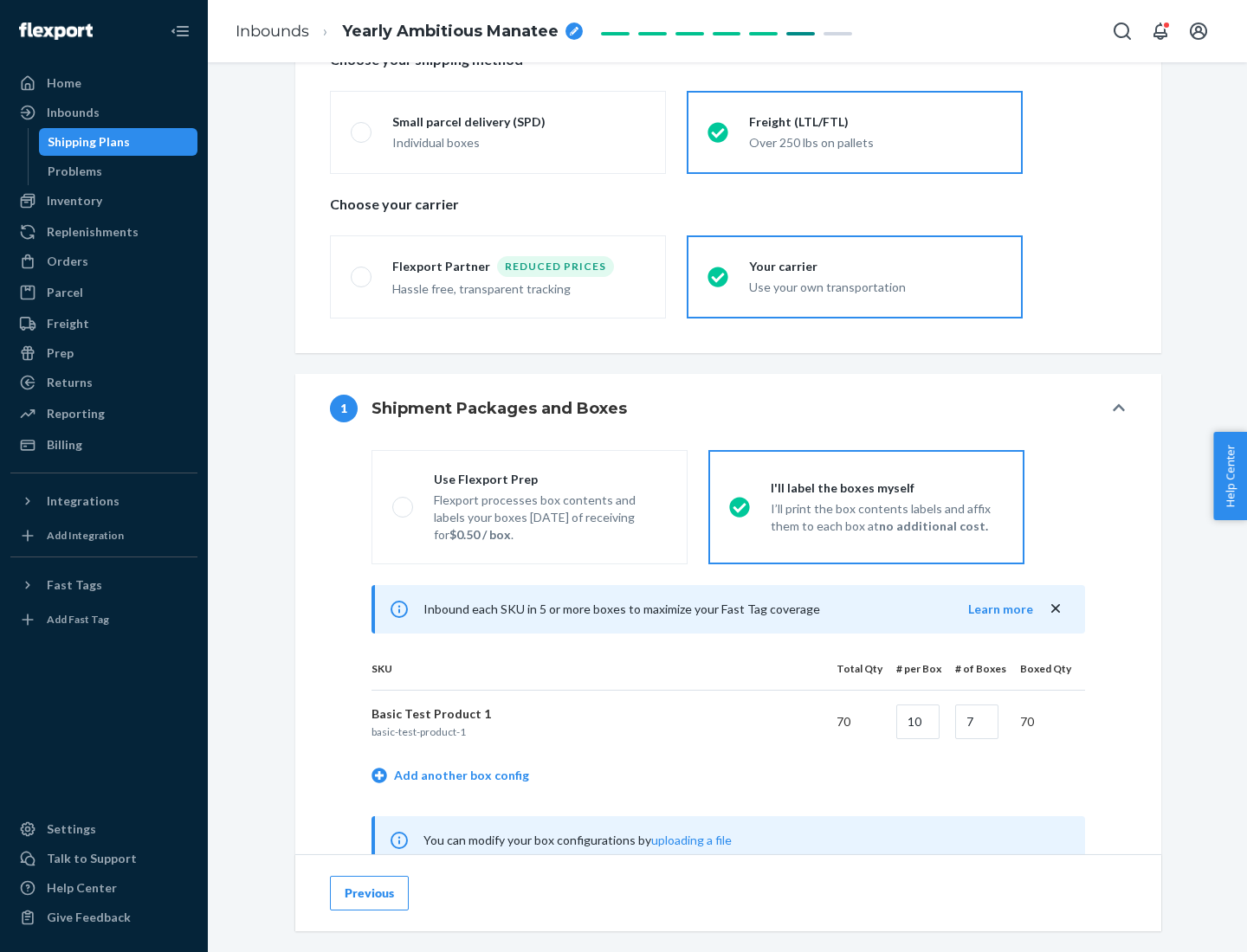
scroll to position [541, 0]
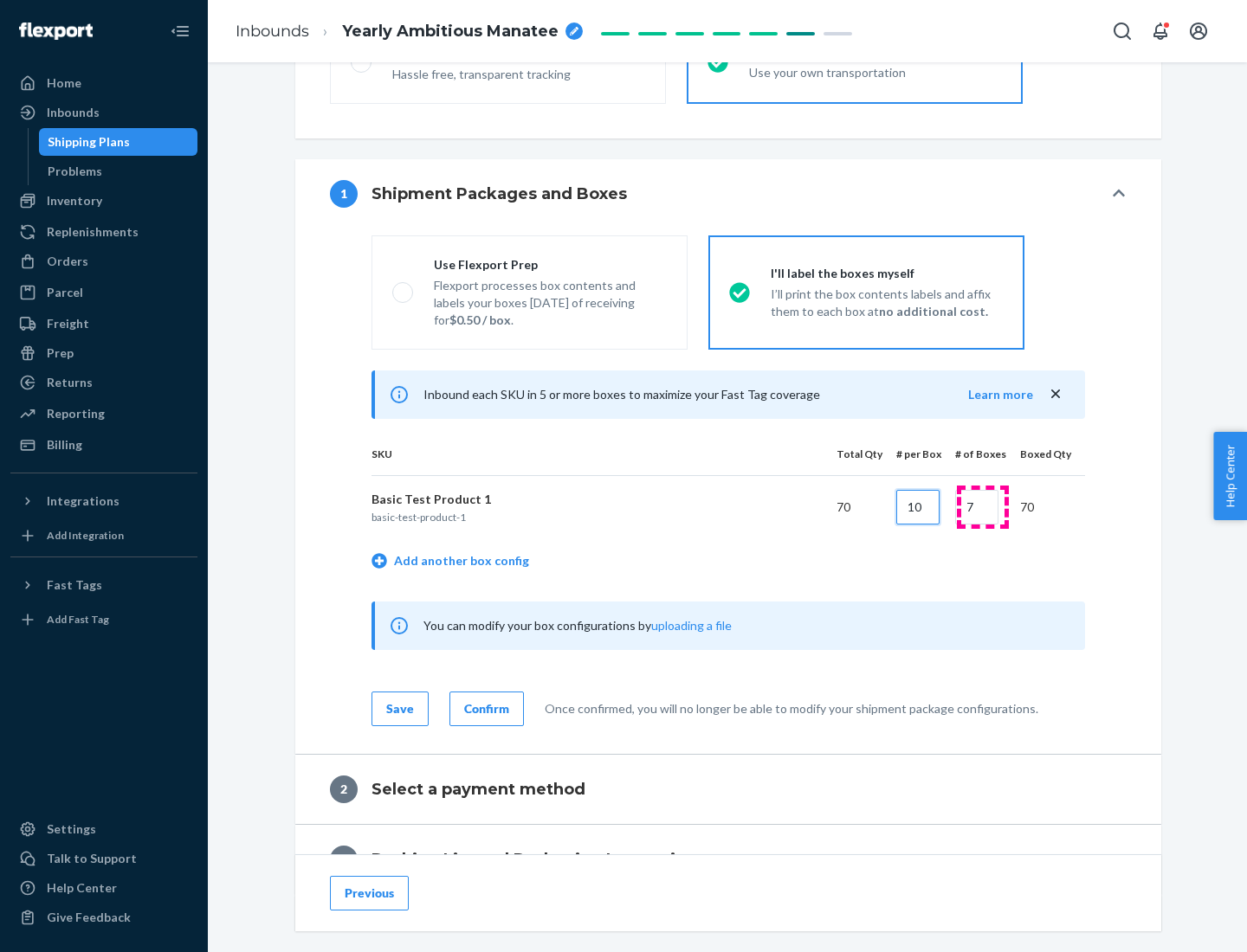
type input "10"
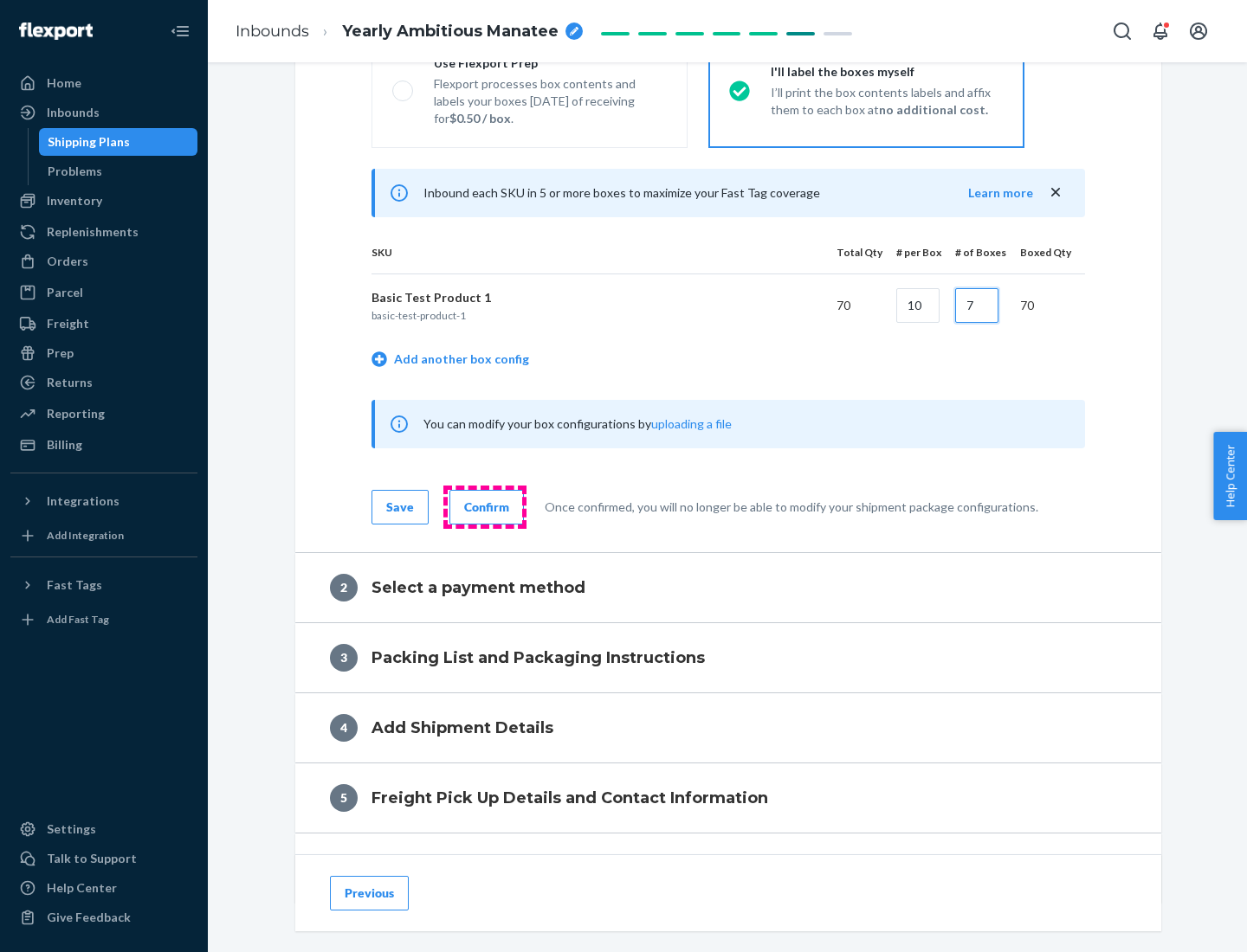
type input "7"
click at [484, 507] on div "Confirm" at bounding box center [486, 508] width 45 height 18
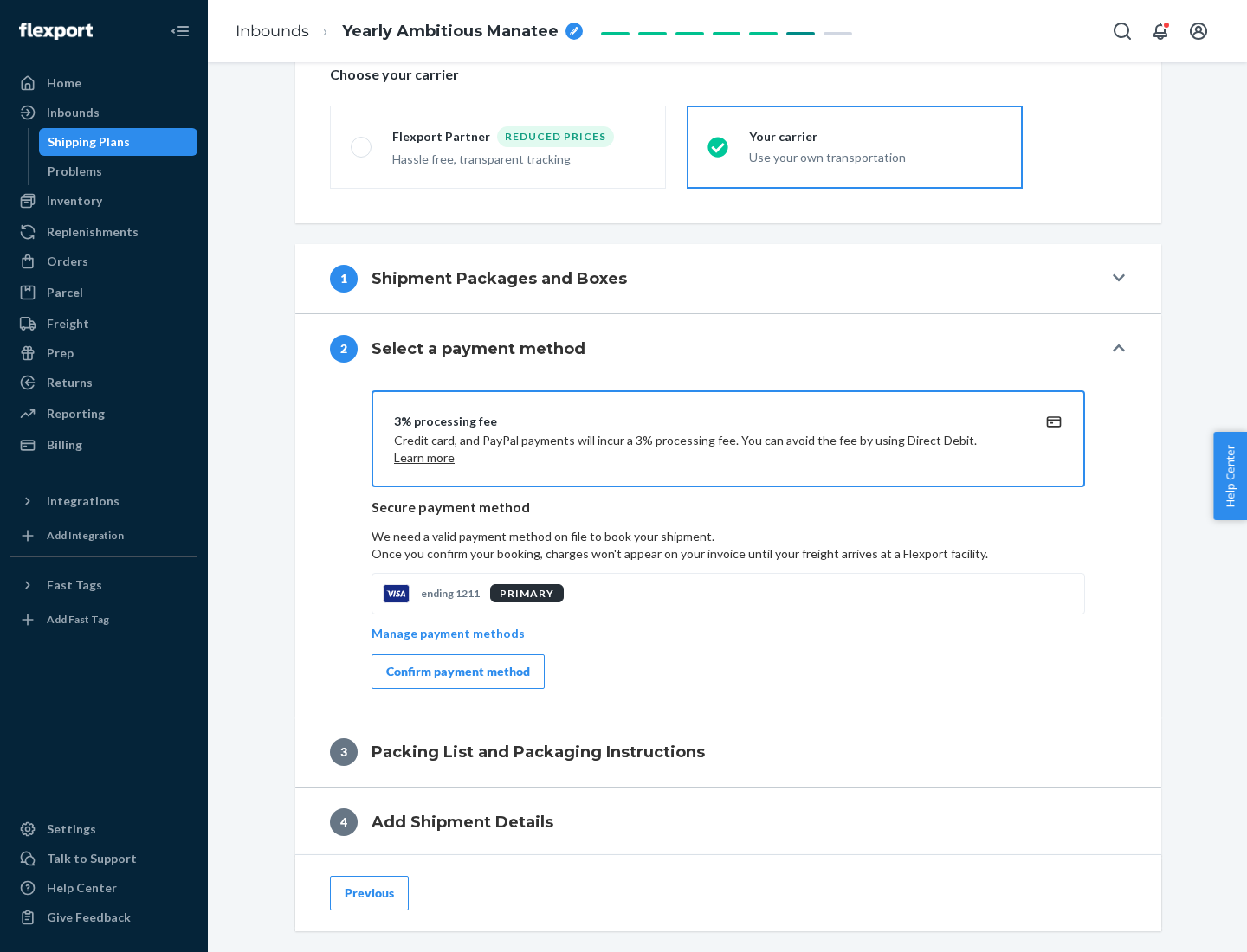
scroll to position [621, 0]
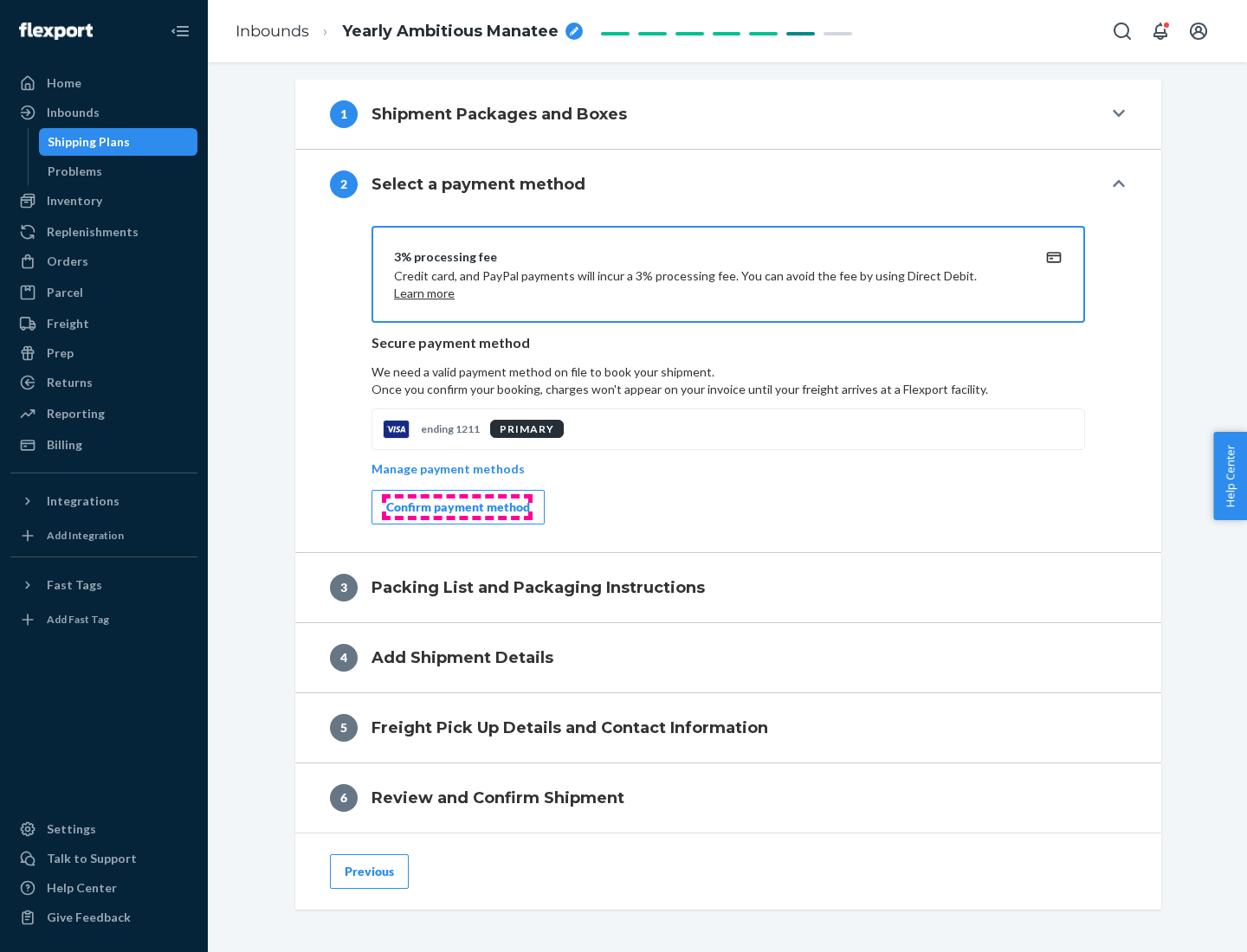
click at [457, 508] on div "Confirm payment method" at bounding box center [458, 508] width 144 height 18
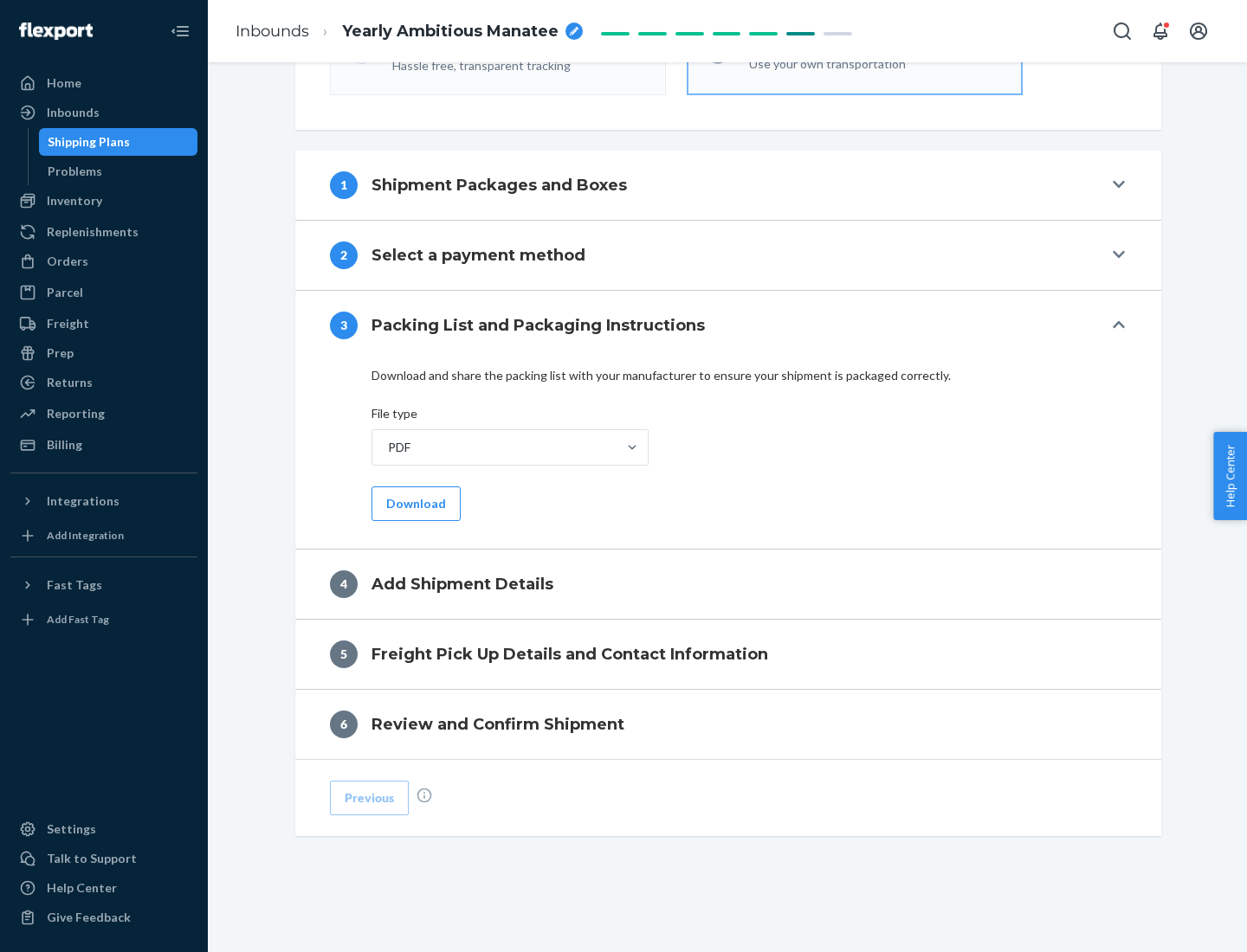
scroll to position [546, 0]
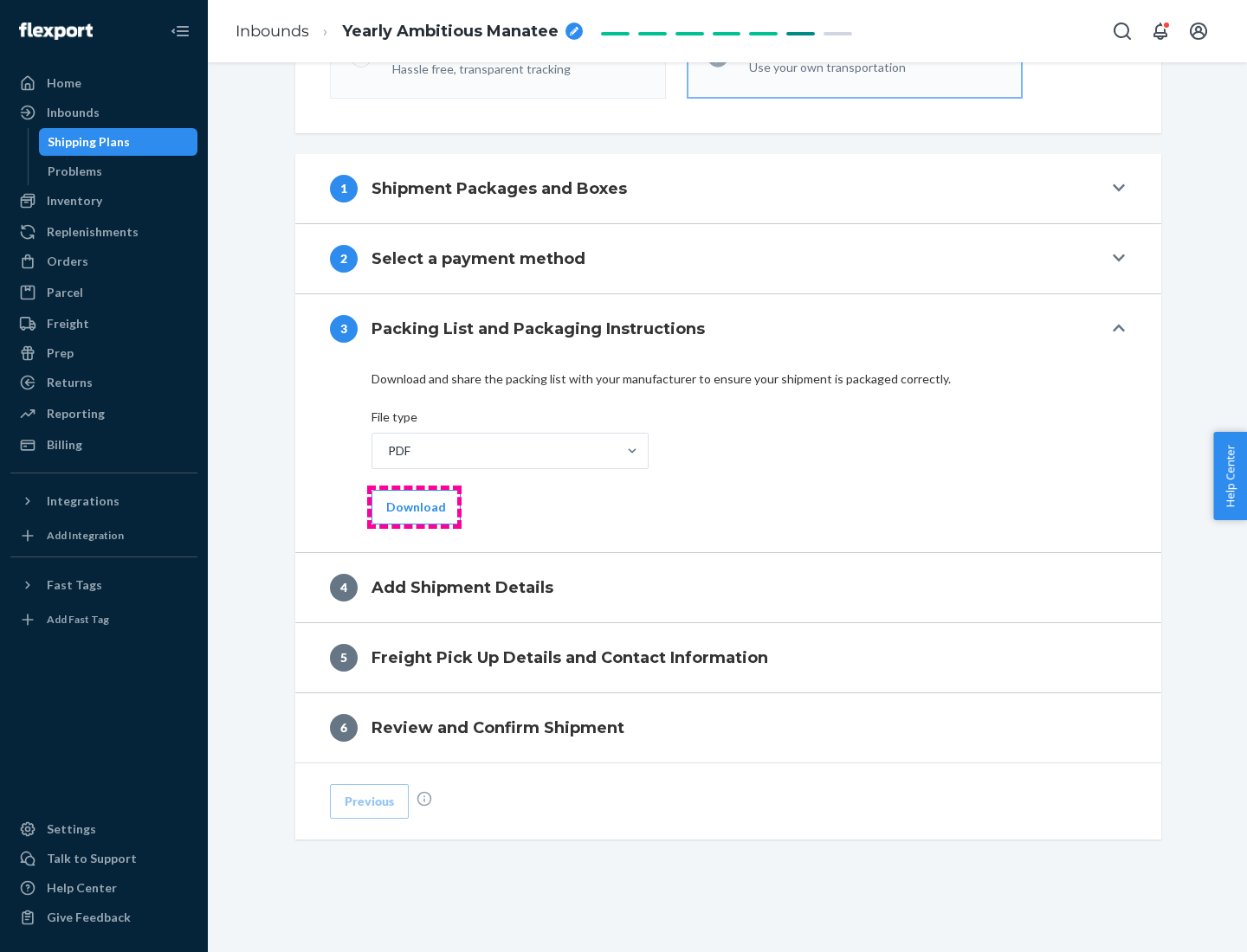
click at [414, 507] on button "Download" at bounding box center [416, 507] width 90 height 34
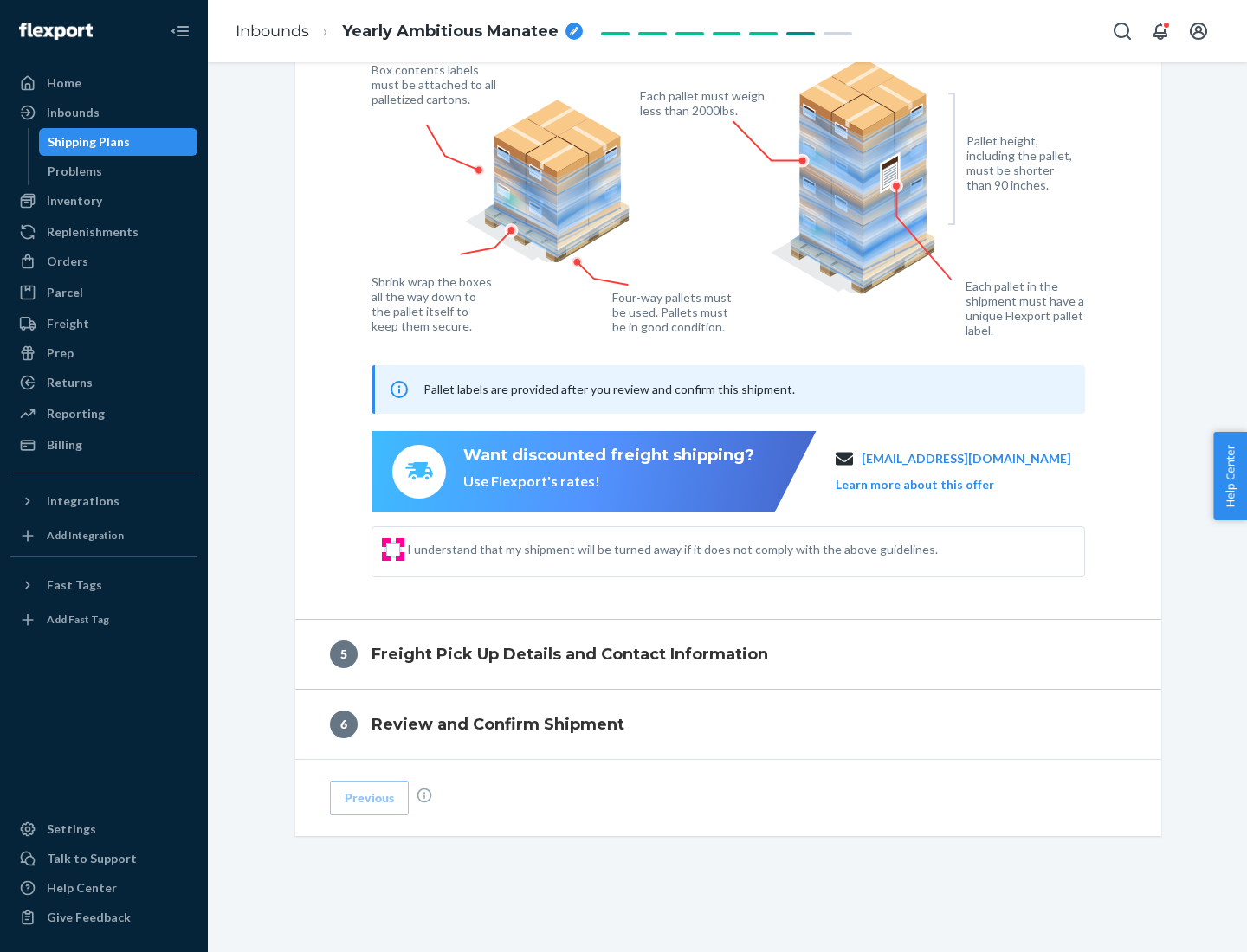
click at [393, 549] on input "I understand that my shipment will be turned away if it does not comply with th…" at bounding box center [393, 550] width 14 height 14
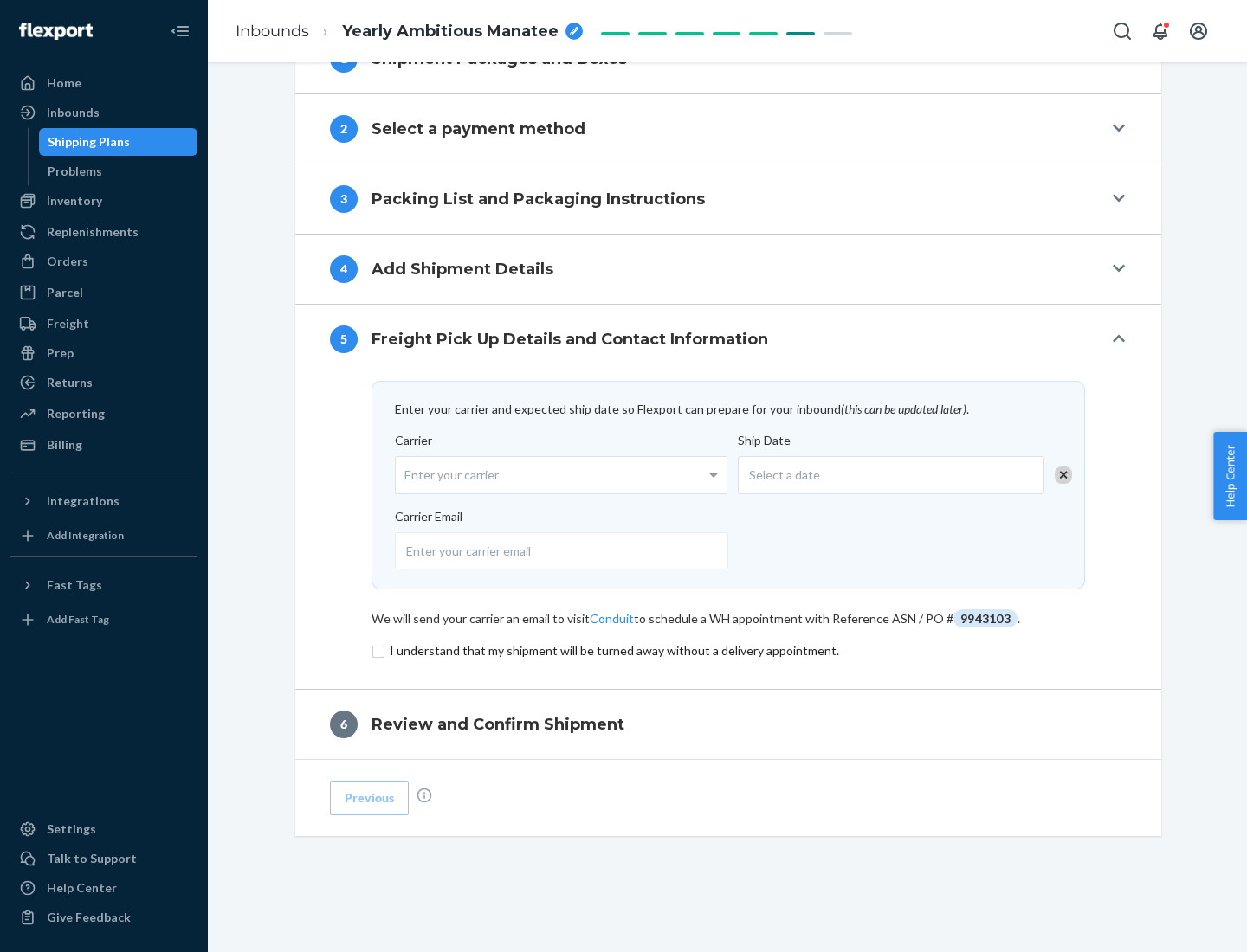
scroll to position [676, 0]
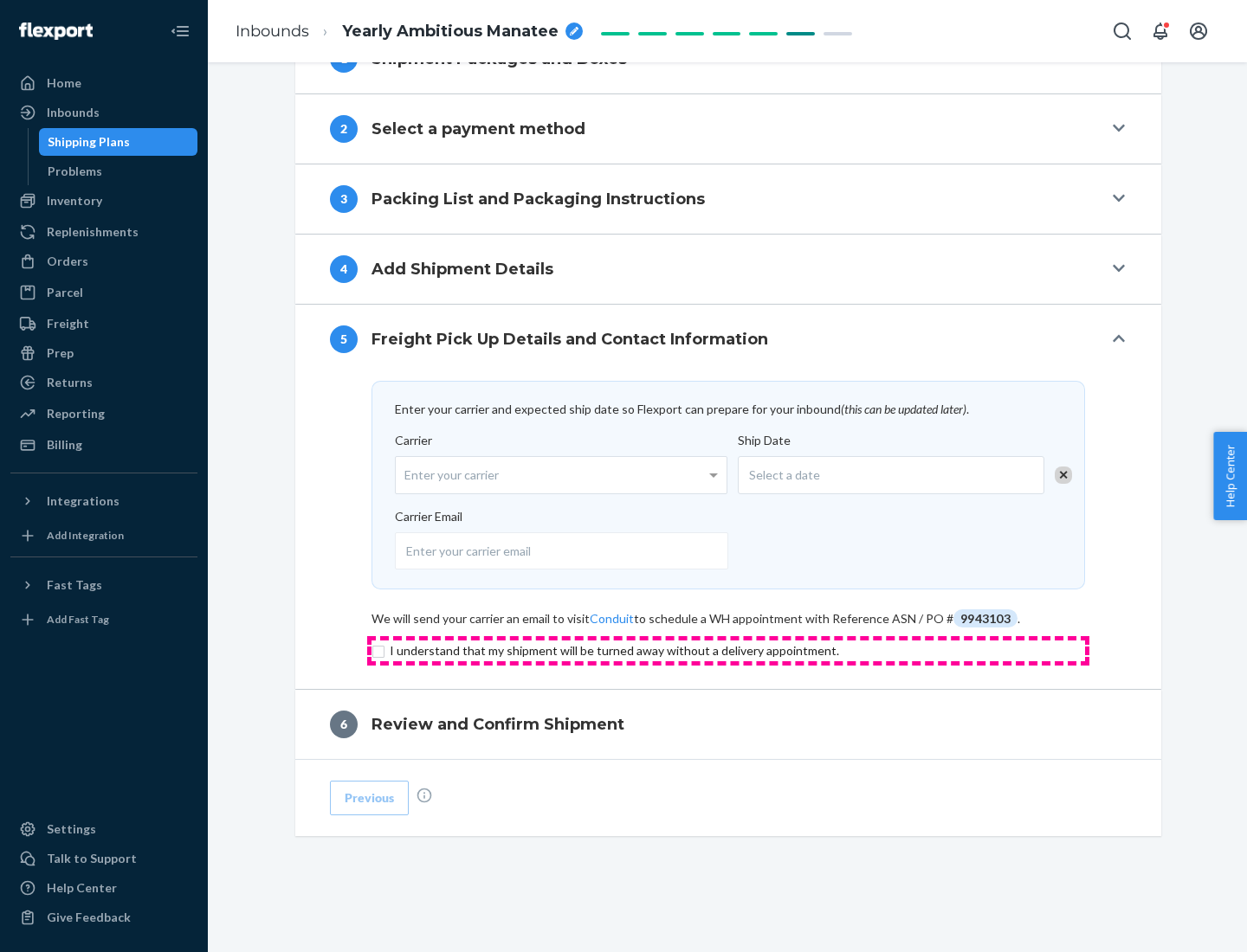
click at [728, 650] on input "checkbox" at bounding box center [728, 652] width 713 height 21
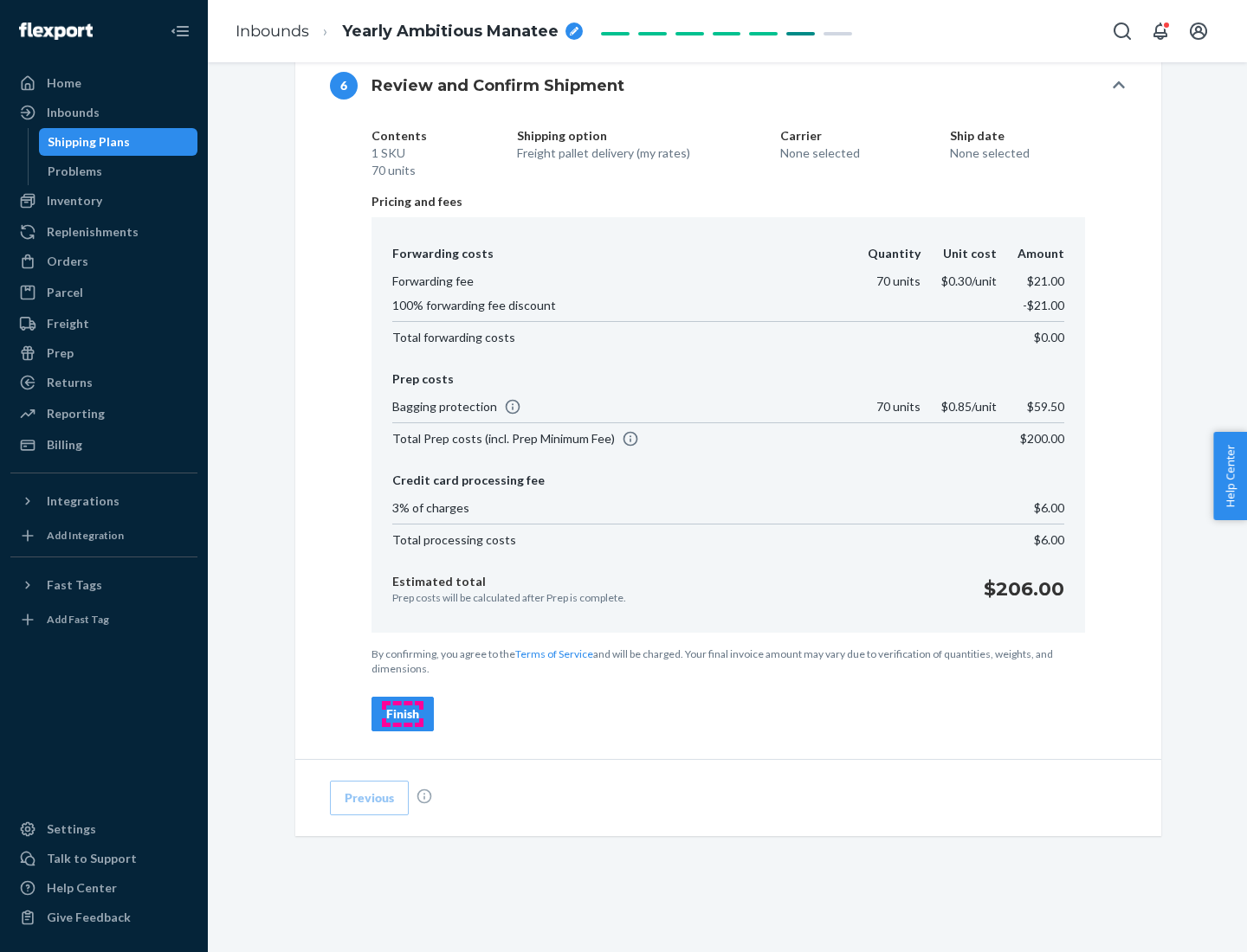
click at [402, 714] on div "Finish" at bounding box center [402, 714] width 32 height 18
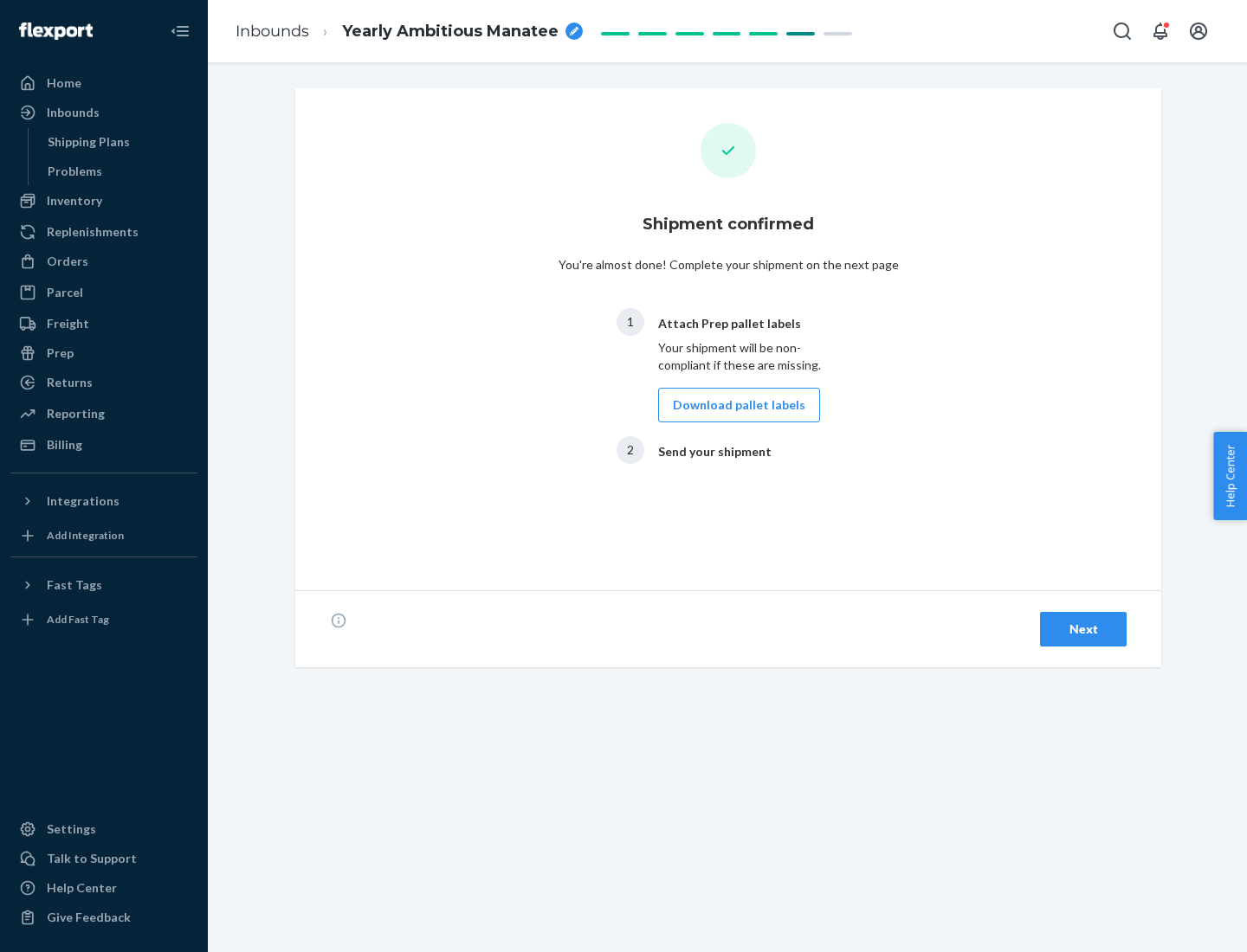
click at [734, 405] on button "Download pallet labels" at bounding box center [739, 405] width 162 height 34
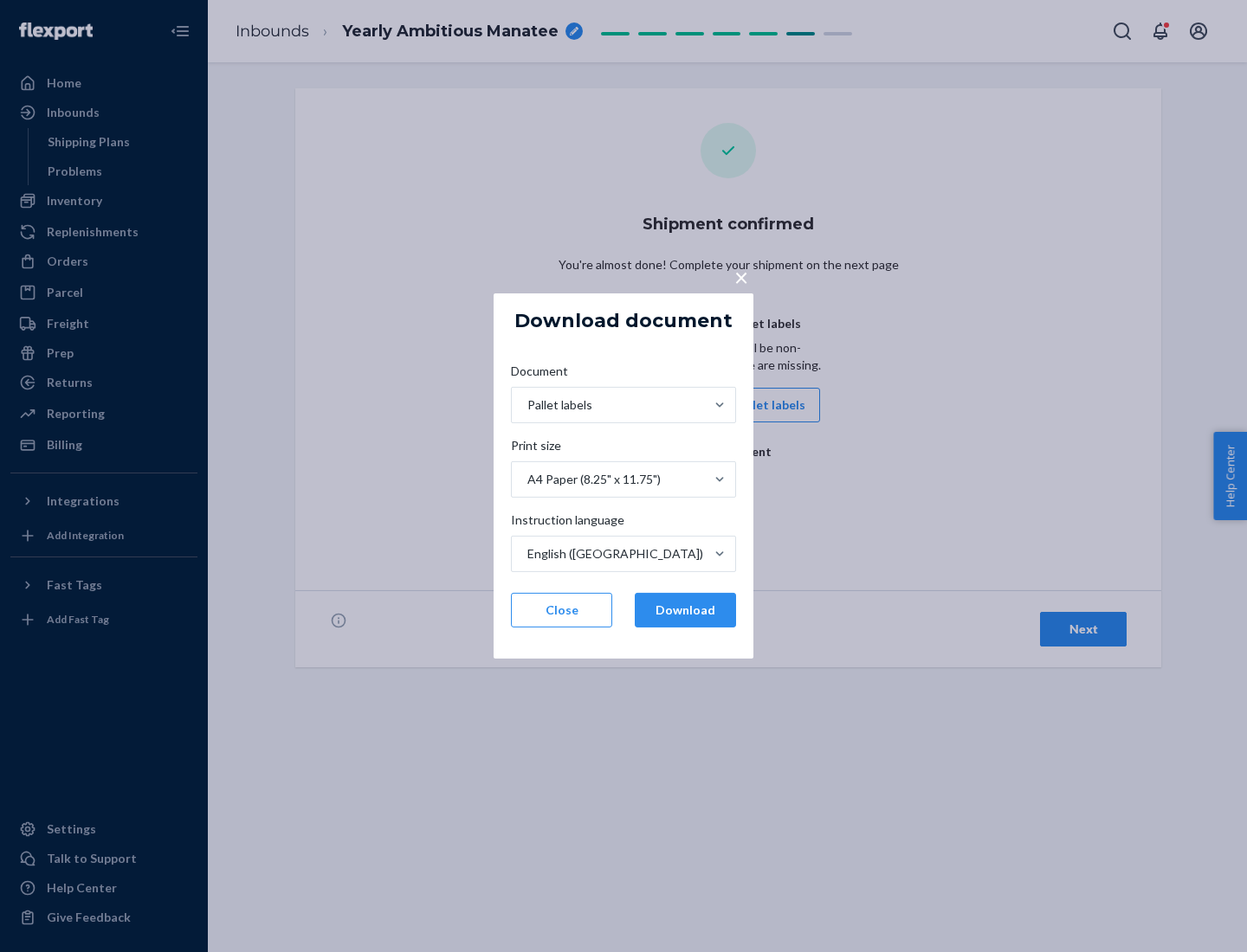
click at [685, 610] on button "Download" at bounding box center [685, 609] width 101 height 34
click at [740, 276] on span "×" at bounding box center [741, 278] width 14 height 30
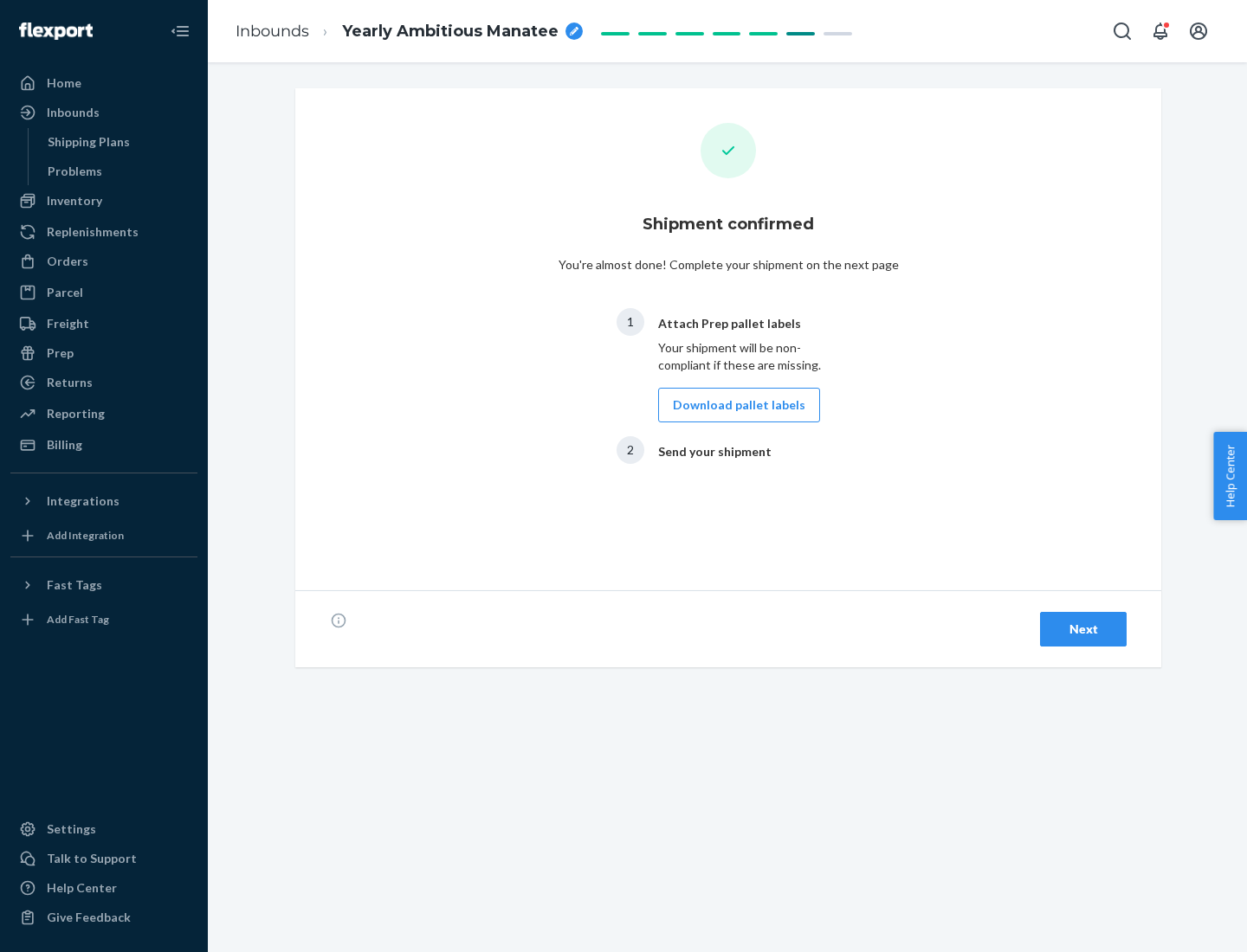
click at [1083, 630] on div "Next" at bounding box center [1083, 630] width 57 height 18
